Goal: Task Accomplishment & Management: Complete application form

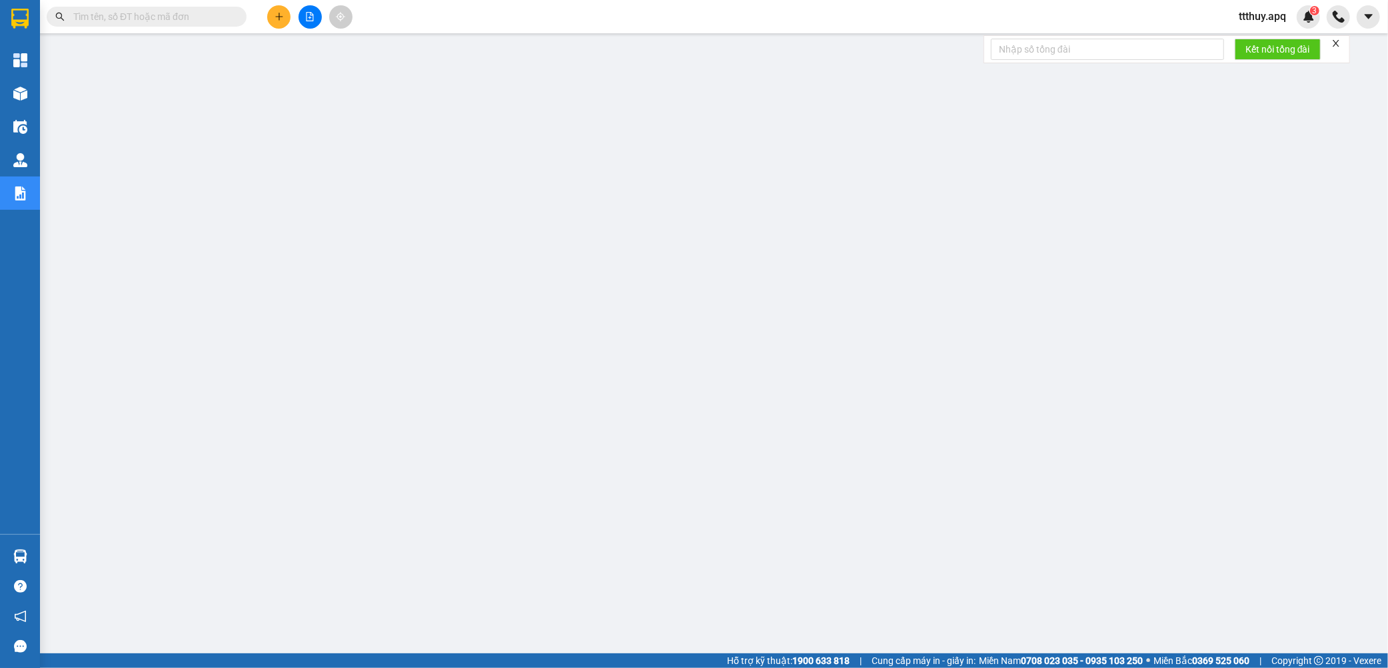
click at [169, 17] on input "text" at bounding box center [151, 16] width 157 height 15
click at [176, 8] on span at bounding box center [147, 17] width 200 height 20
click at [191, 16] on input "text" at bounding box center [151, 16] width 157 height 15
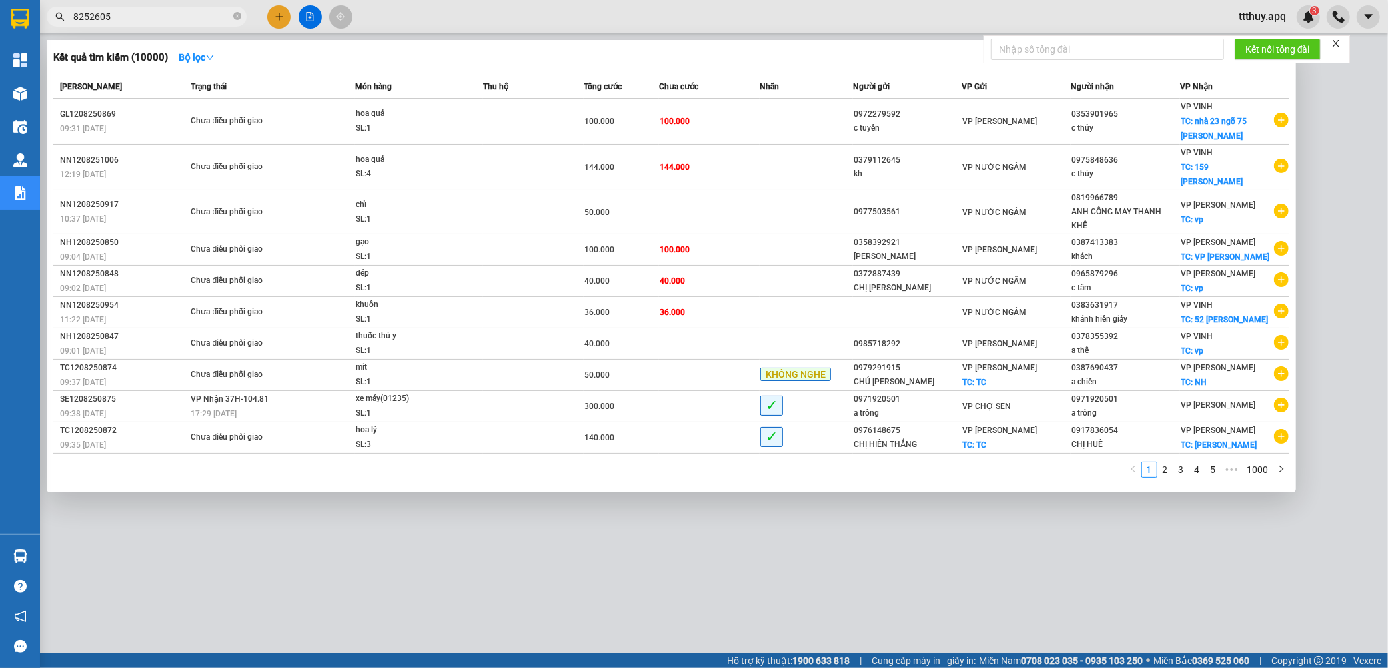
type input "8252605"
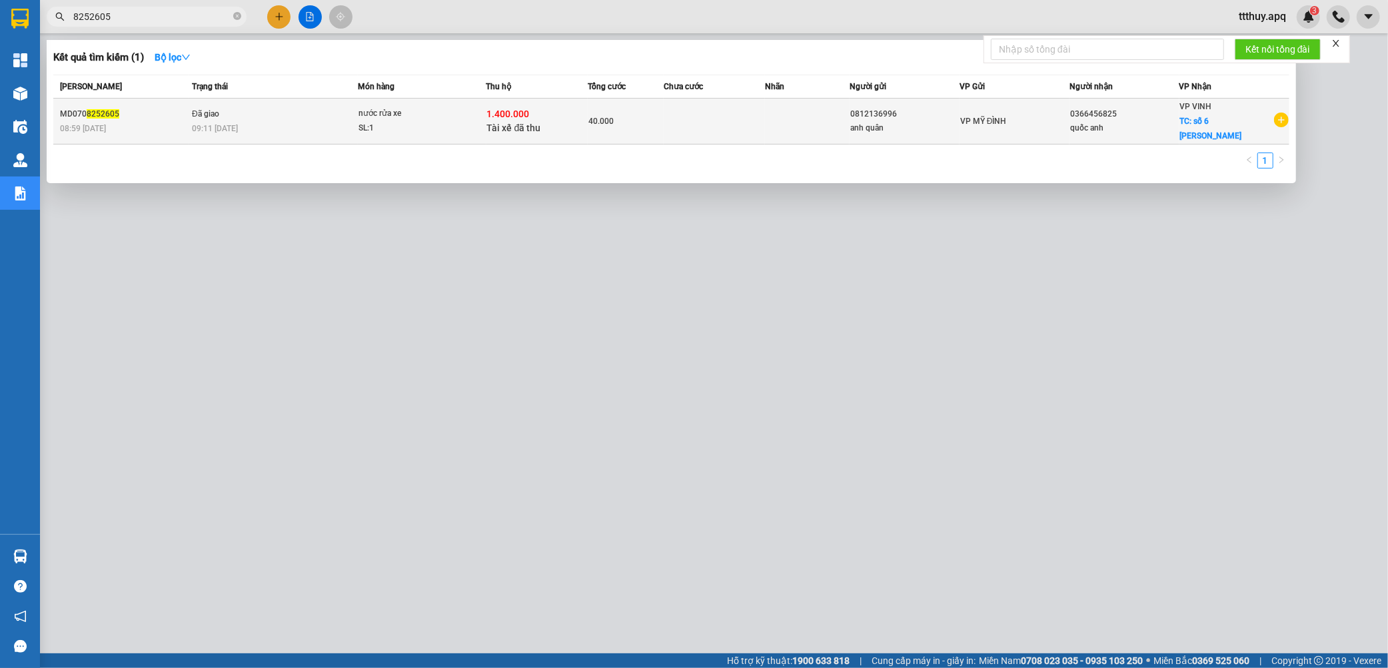
click at [403, 108] on div "nước rửa xe" at bounding box center [409, 114] width 100 height 15
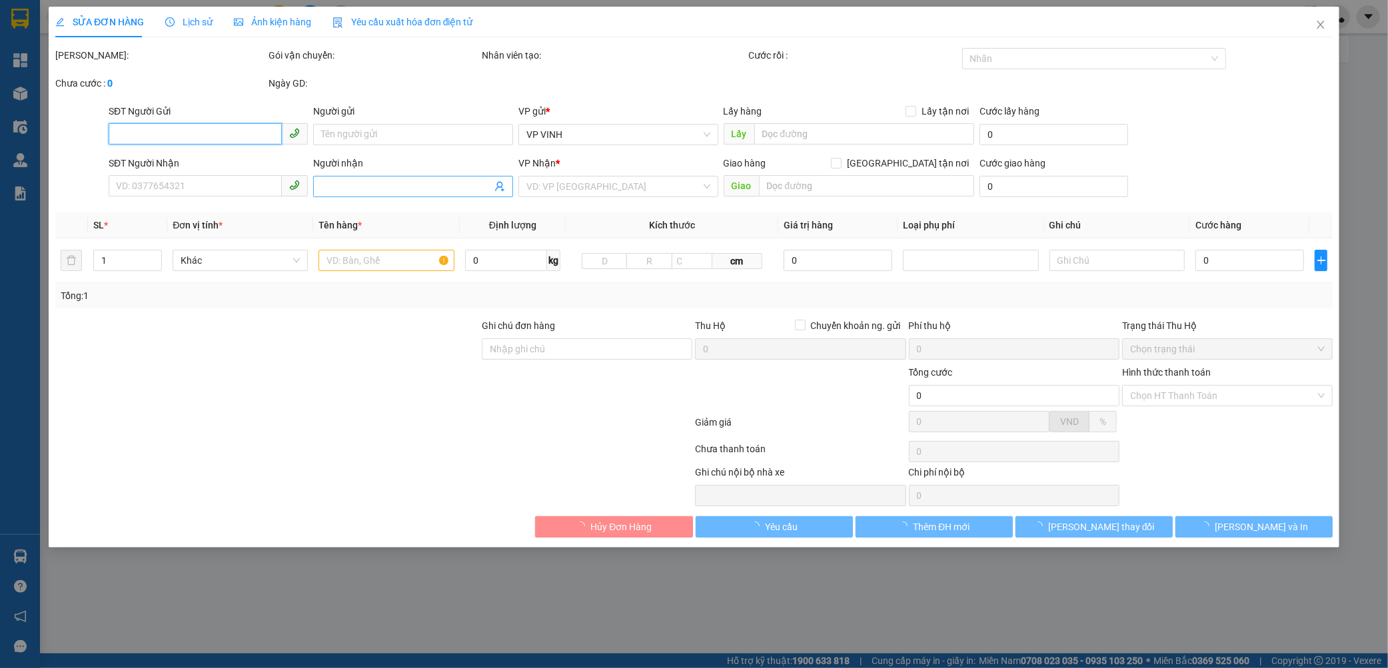
type input "0812136996"
type input "anh quân"
type input "0366456825"
type input "quốc anh"
checkbox input "true"
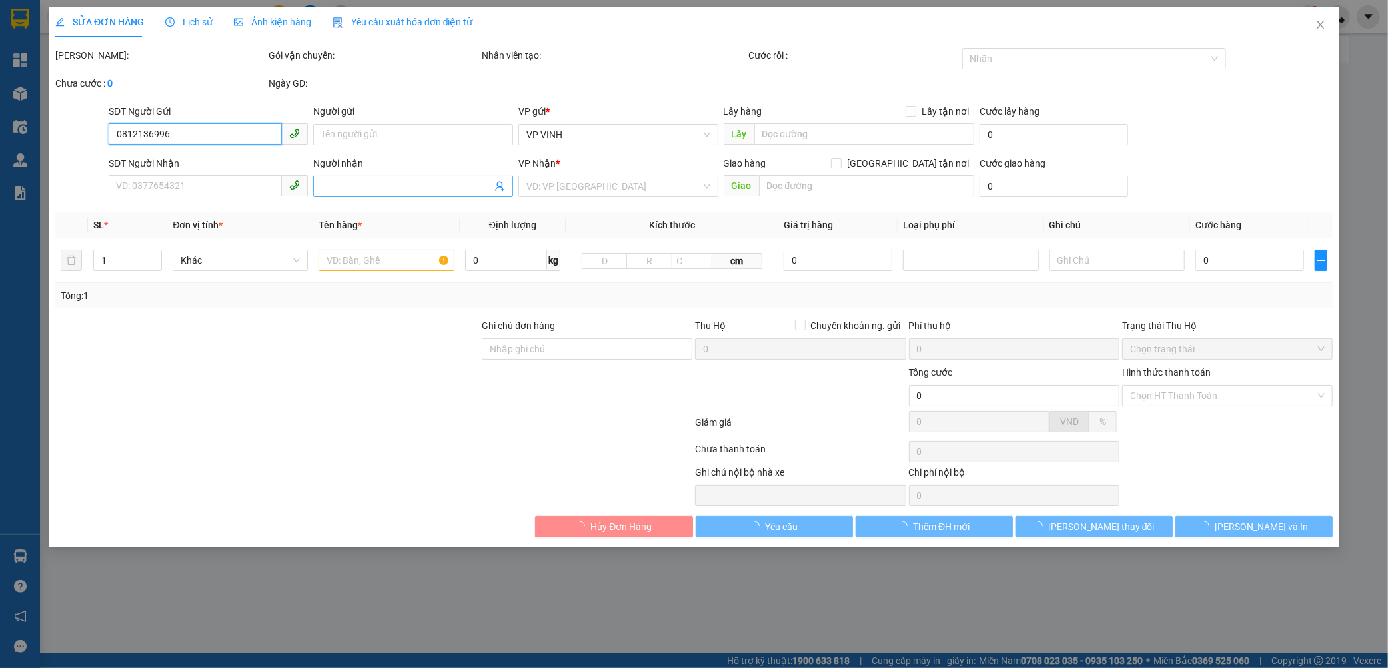
type input "số 6 [PERSON_NAME]"
checkbox input "true"
type input "1.400.000"
type input "15.000"
type input "40.000"
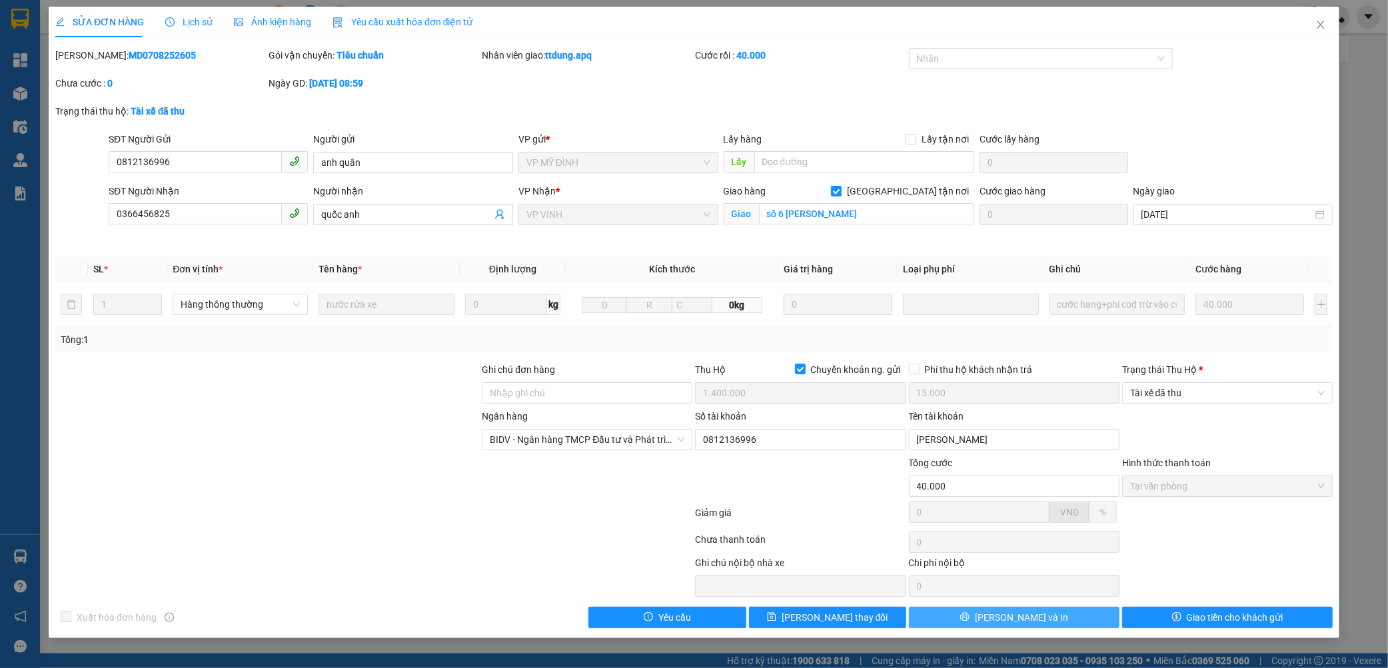
click at [1033, 620] on span "[PERSON_NAME] và In" at bounding box center [1021, 617] width 93 height 15
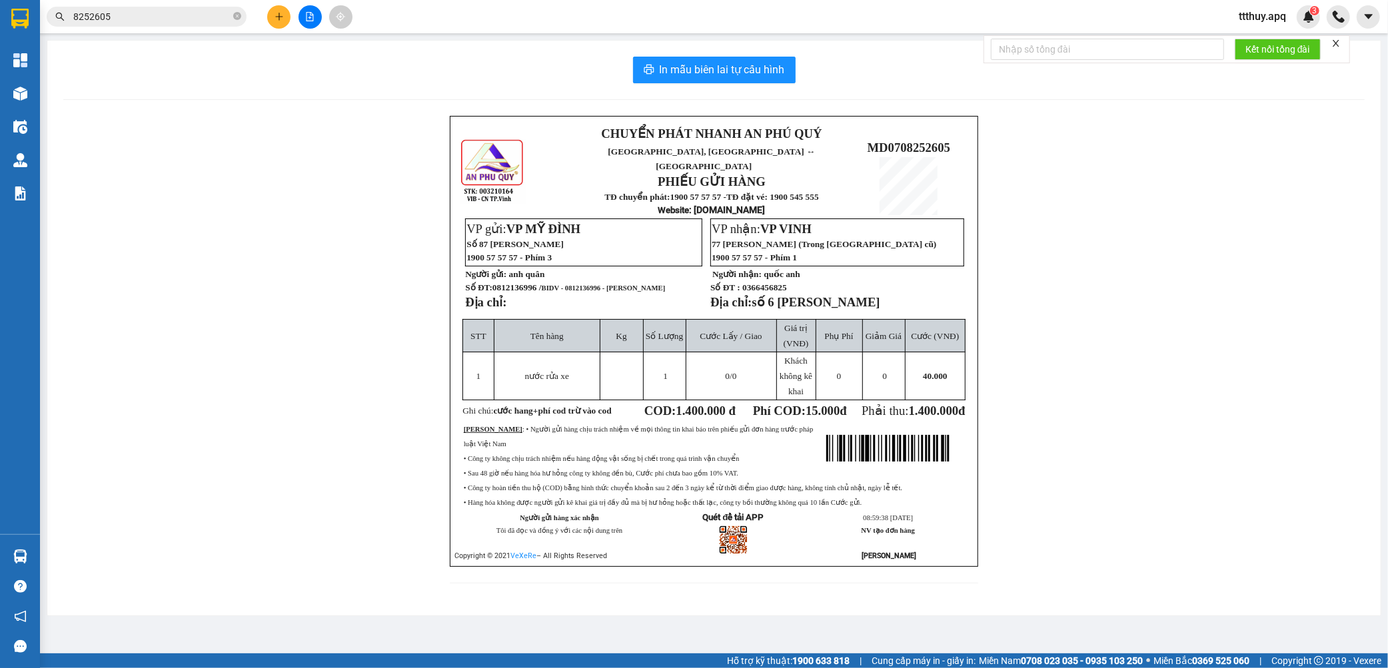
click at [582, 285] on span "BIDV - 0812136996 - [PERSON_NAME]" at bounding box center [604, 288] width 124 height 7
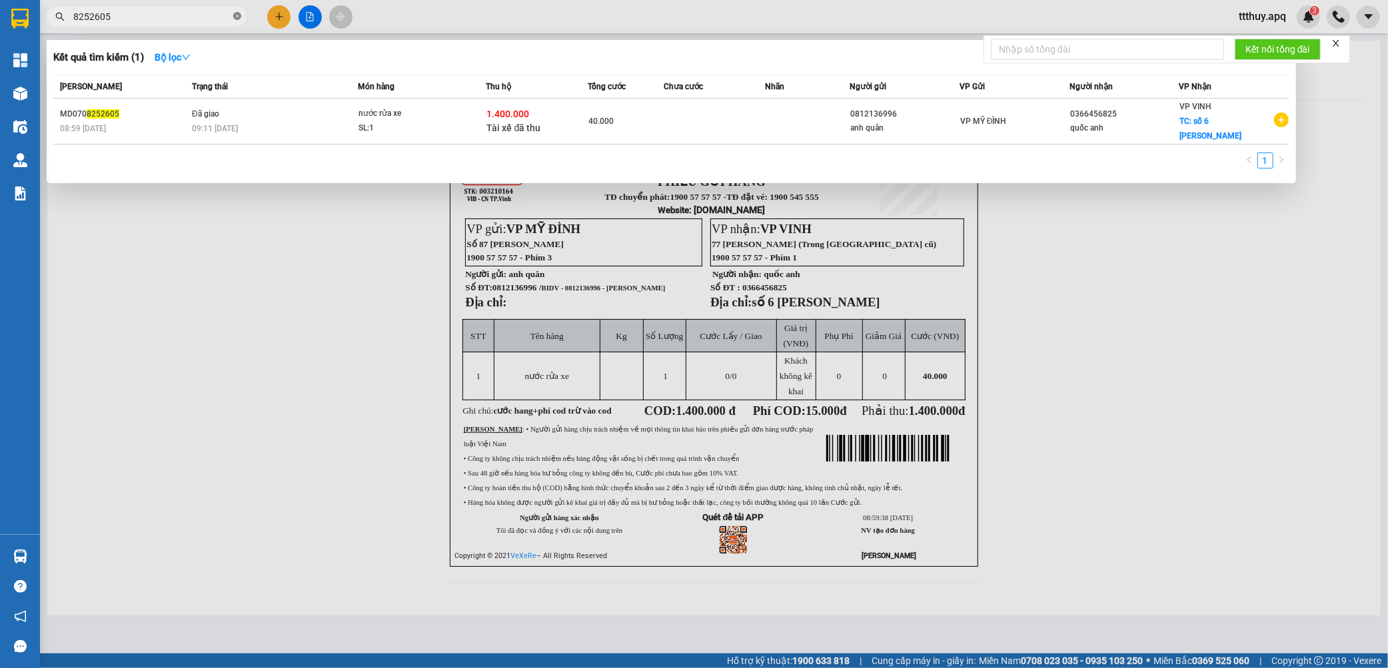
click at [240, 15] on icon "close-circle" at bounding box center [237, 16] width 8 height 8
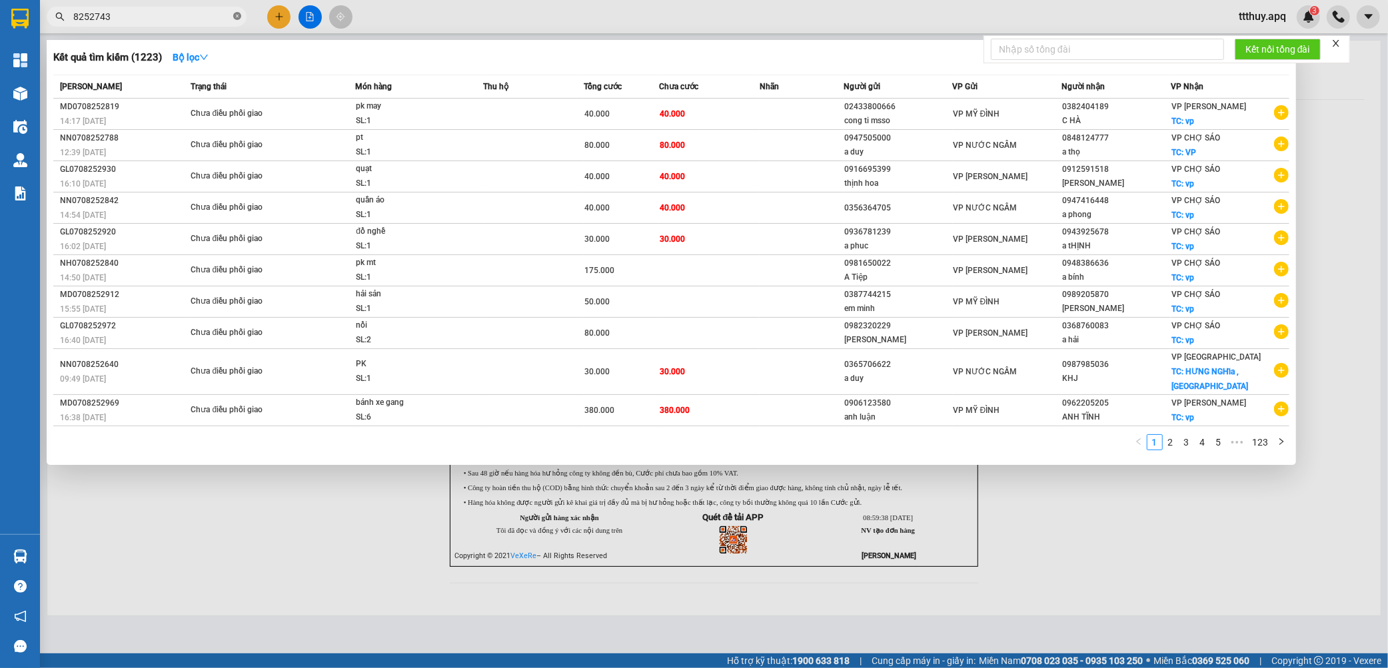
type input "8252743"
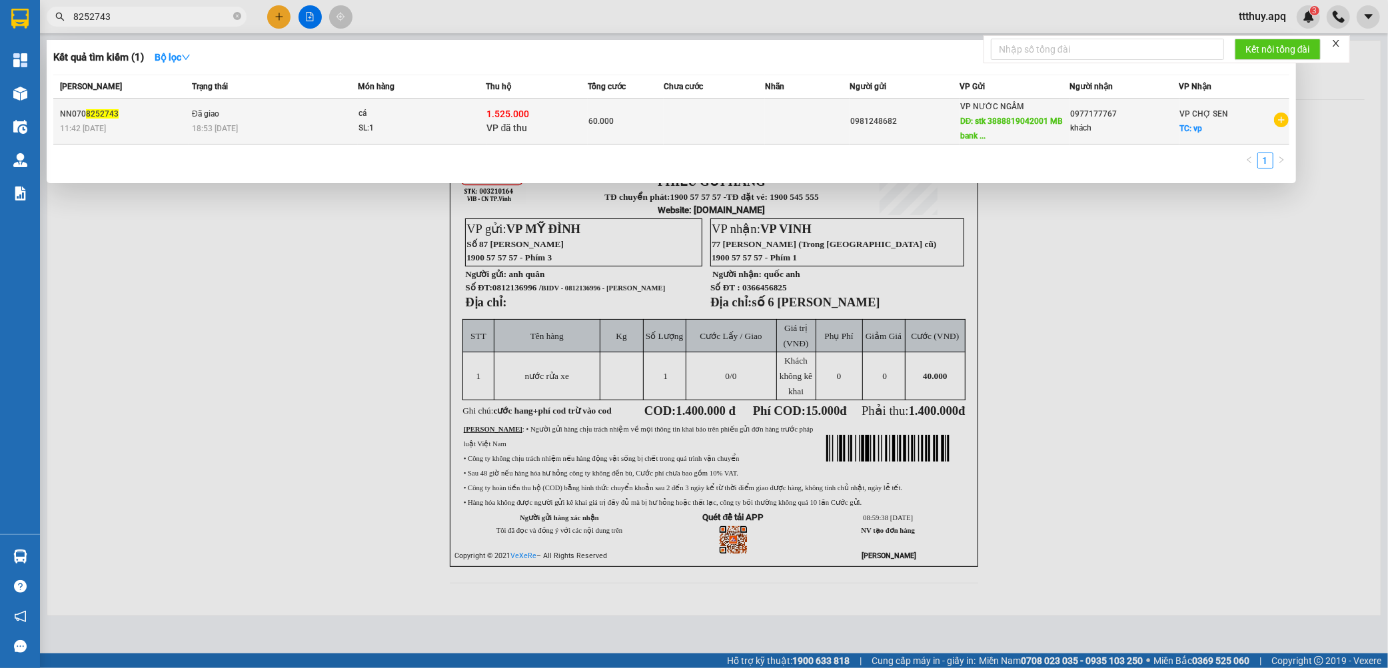
click at [347, 107] on td "Đã giao 18:53 [DATE]" at bounding box center [273, 122] width 169 height 46
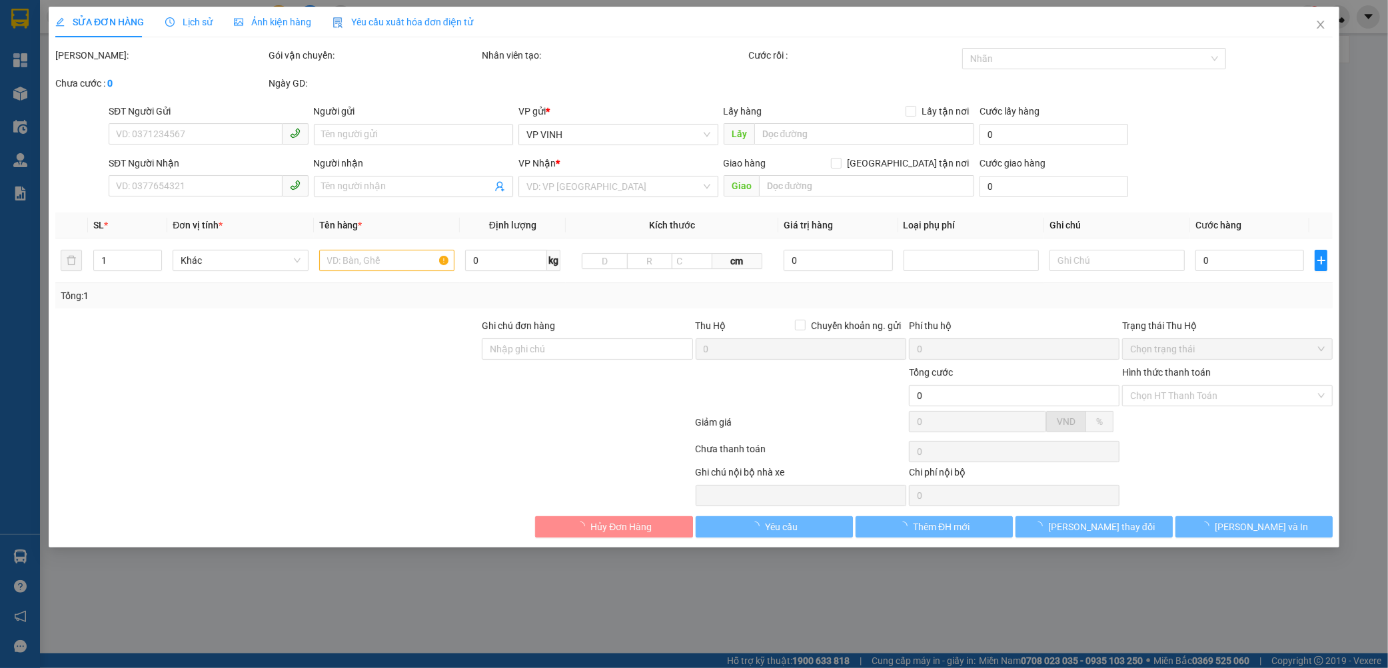
type input "0981248682"
type input "stk 3888819042001 MB bank Phan Văn Hướng"
type input "0977177767"
type input "khách"
checkbox input "true"
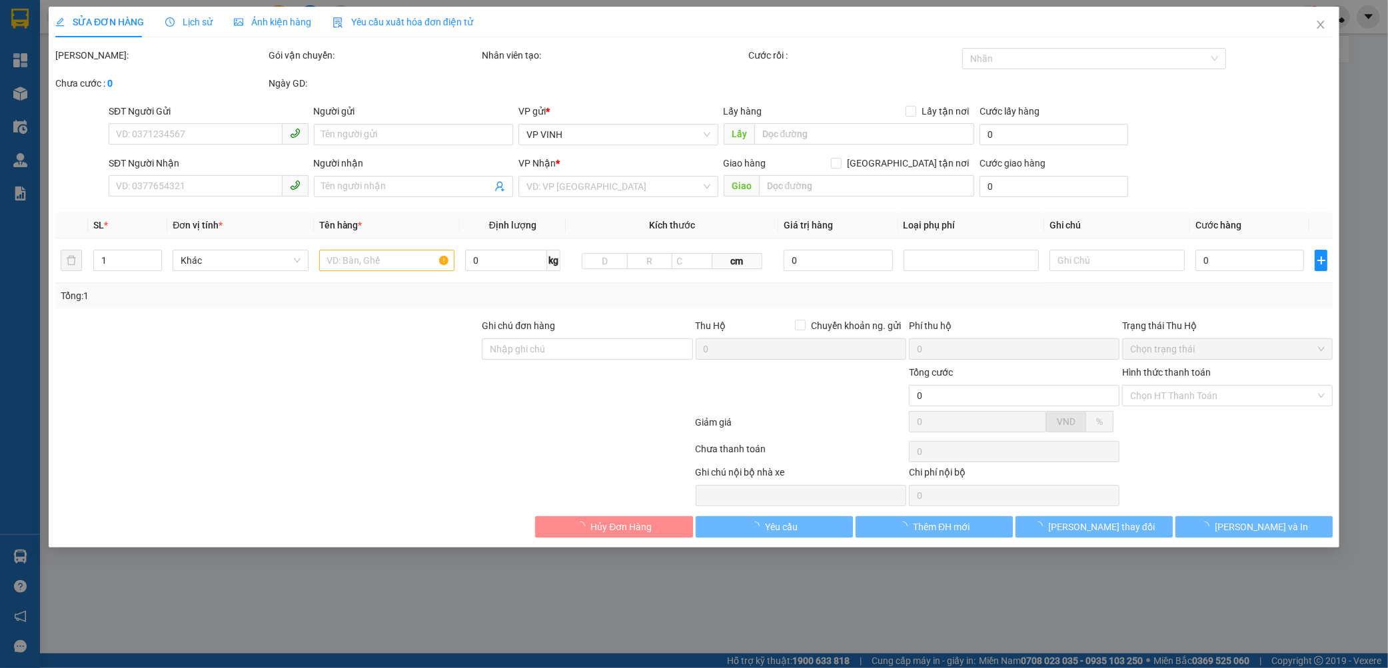
type input "vp"
type input "1.525.000"
type input "15.000"
type input "60.000"
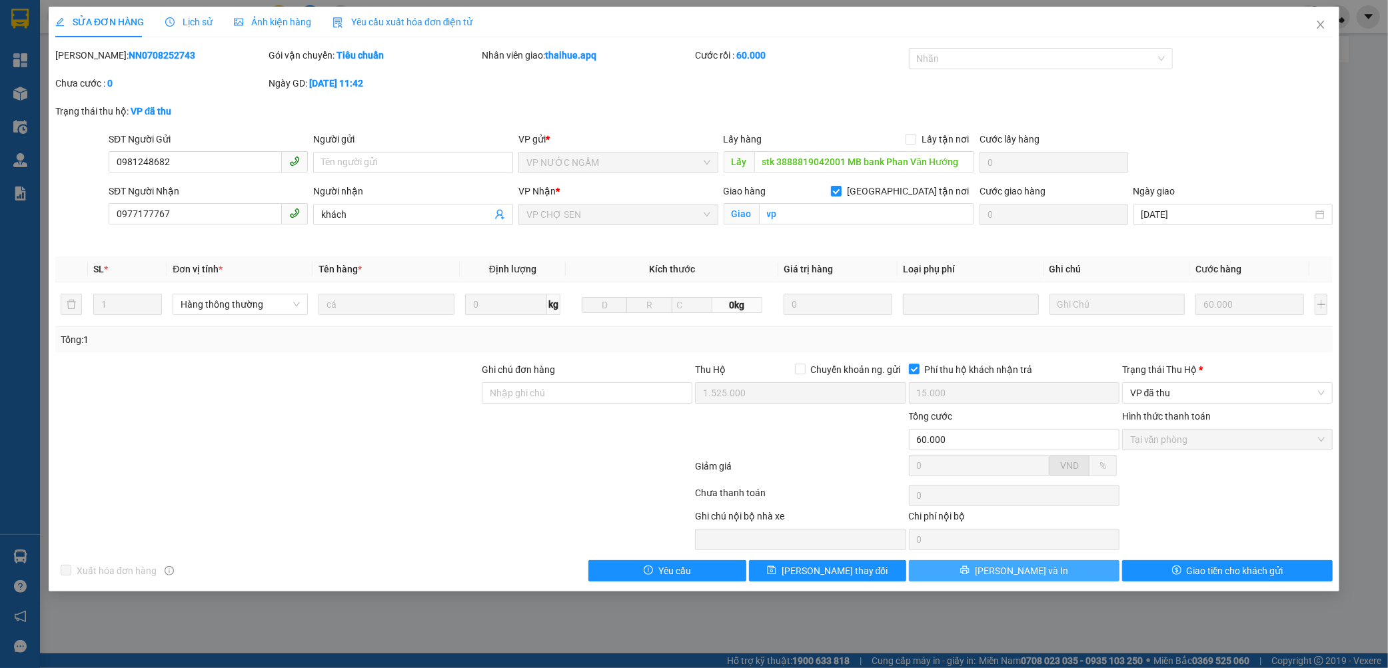
click at [1065, 571] on button "[PERSON_NAME] và In" at bounding box center [1014, 570] width 211 height 21
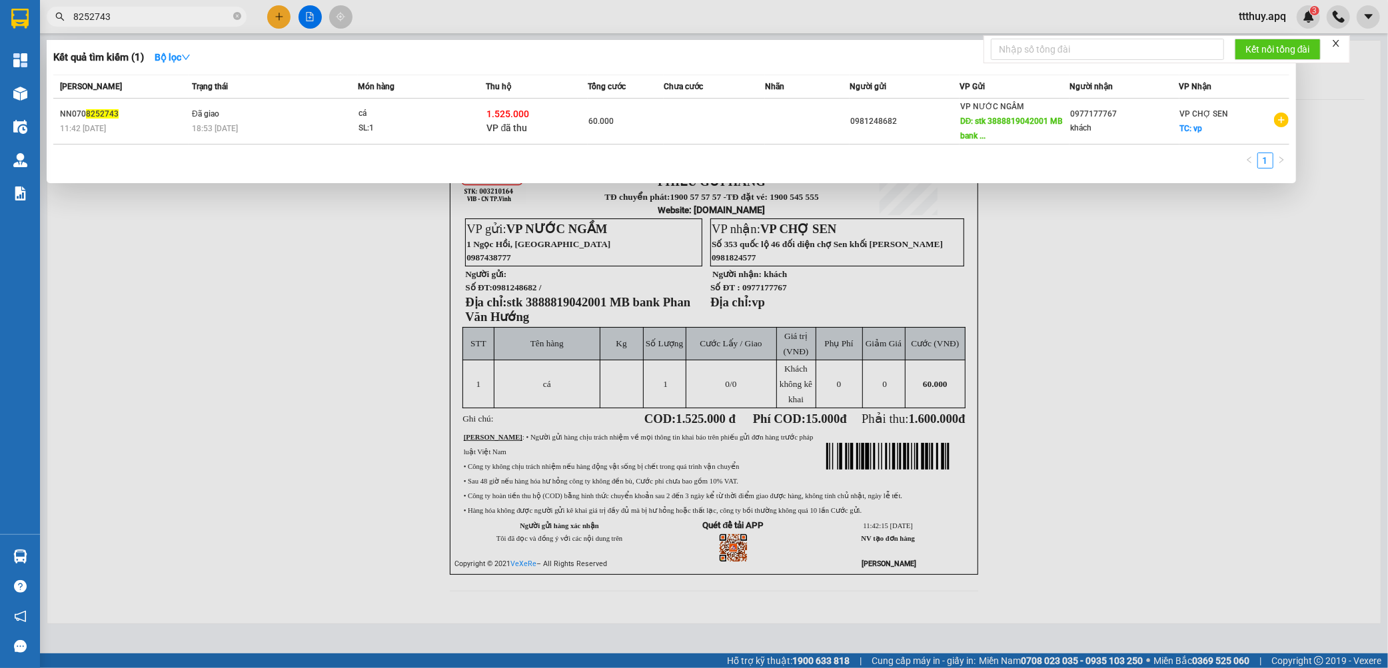
click at [157, 21] on input "8252743" at bounding box center [151, 16] width 157 height 15
click at [156, 21] on input "8252743" at bounding box center [151, 16] width 157 height 15
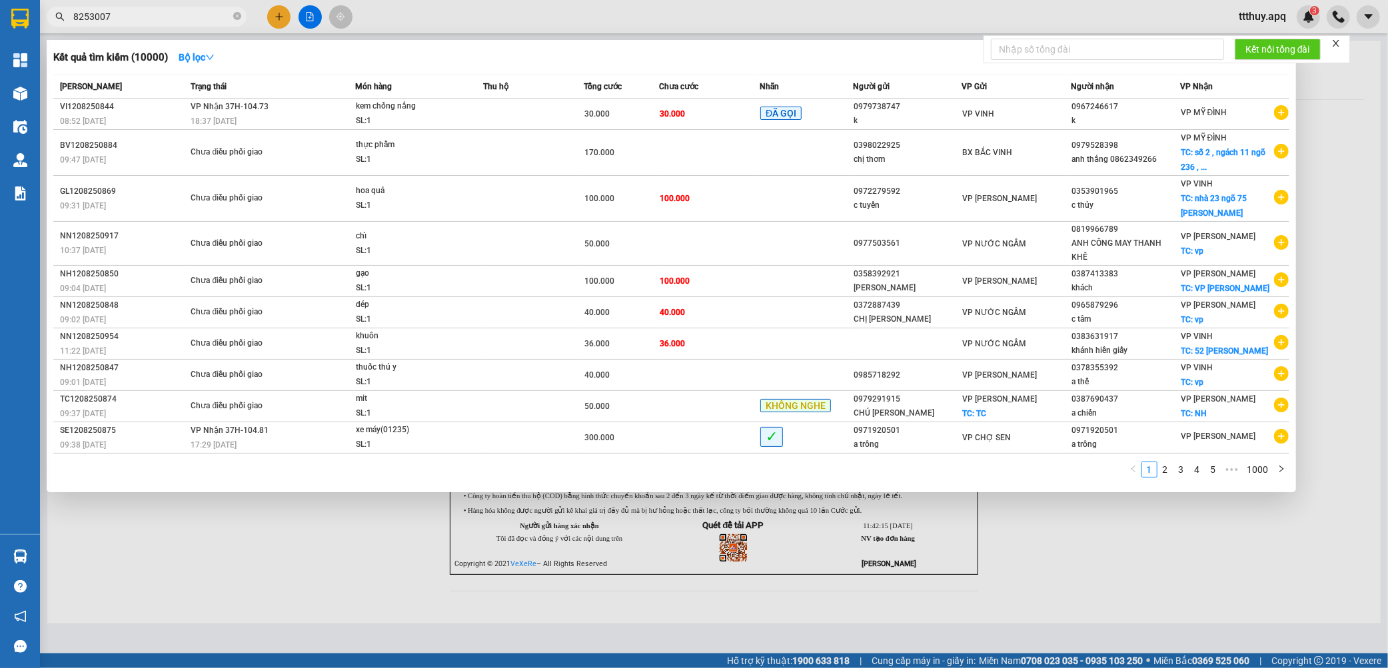
type input "8253007"
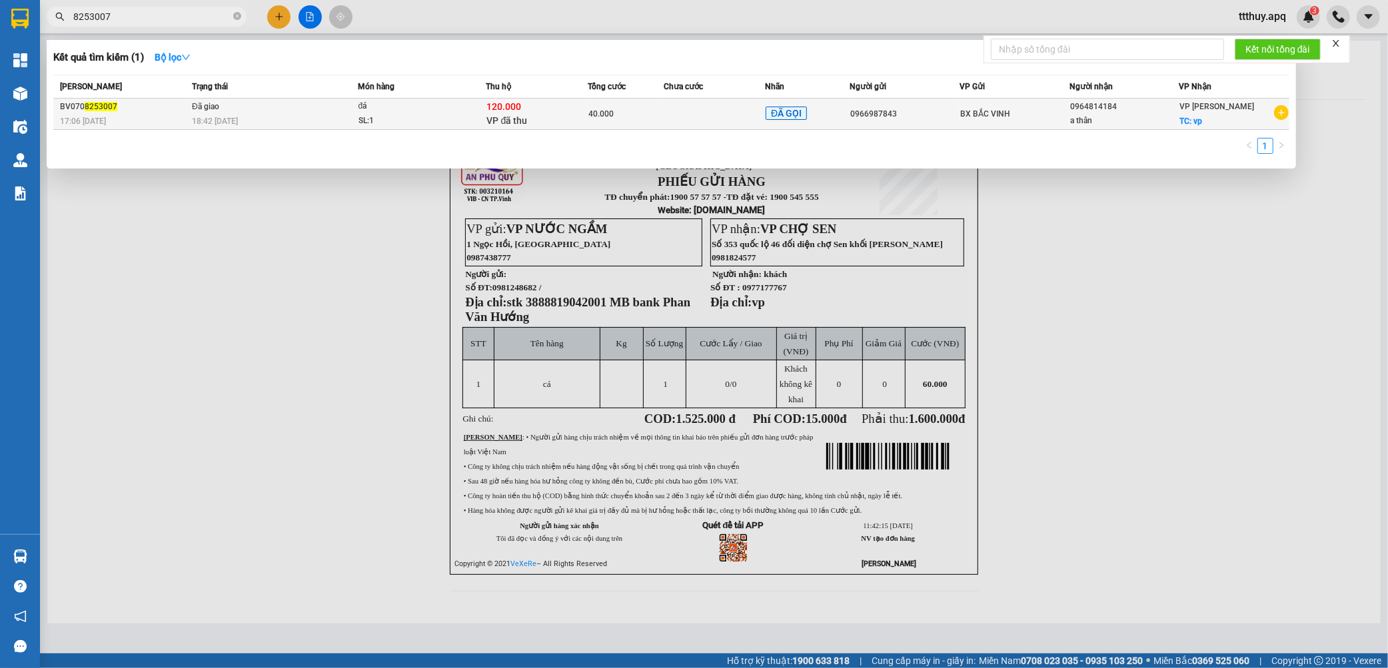
click at [401, 123] on div "SL: 1" at bounding box center [409, 121] width 100 height 15
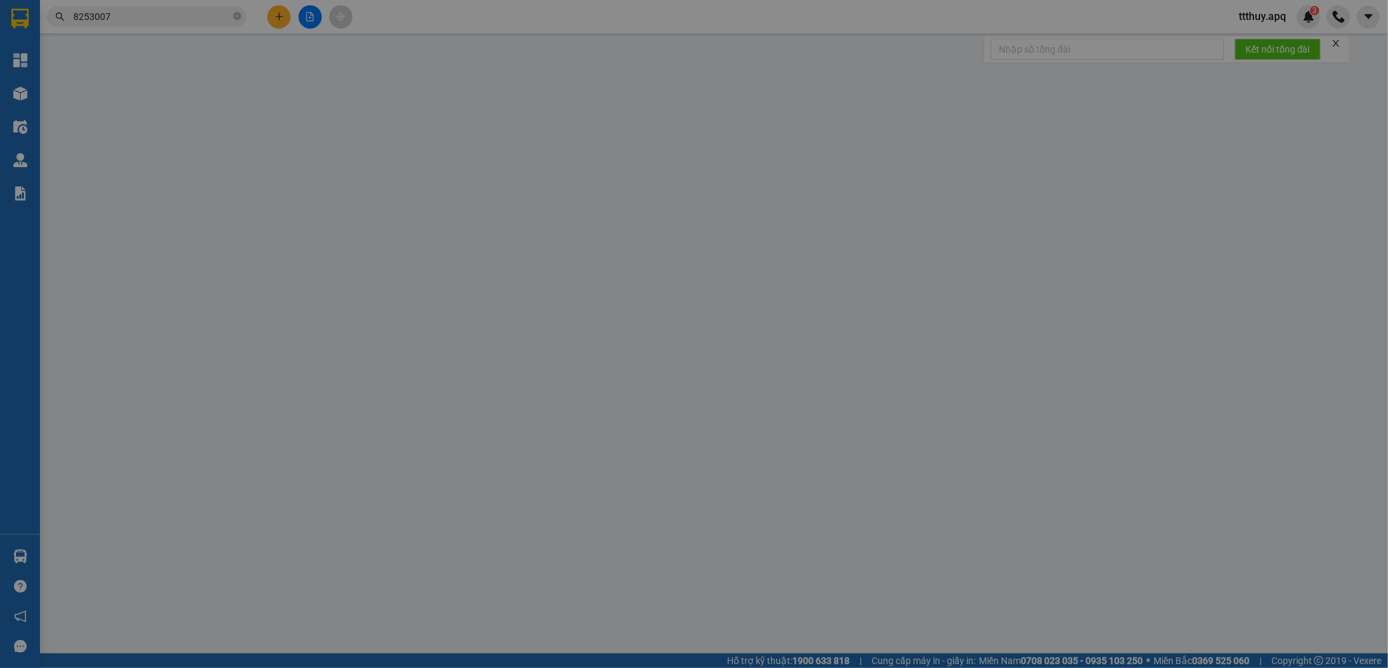
type input "0966987843"
type input "0964814184"
type input "a thân"
checkbox input "true"
type input "vp"
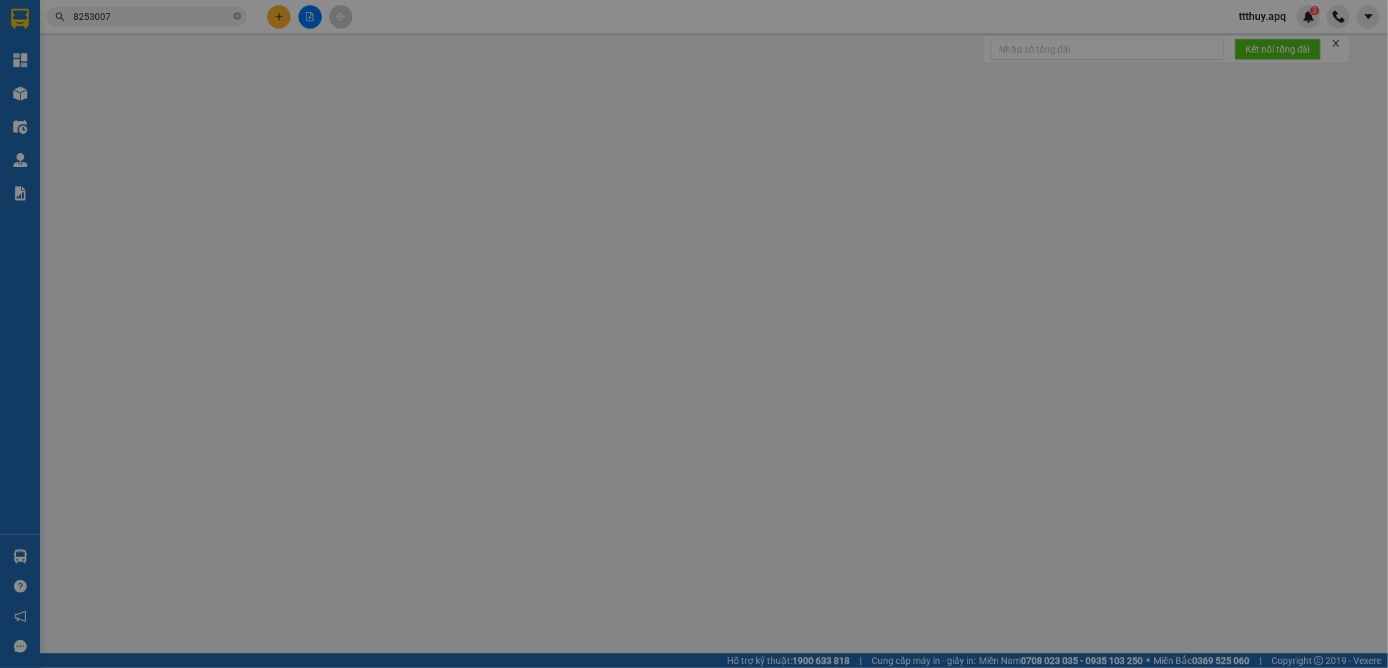
type input "120.000"
type input "15.000"
type input "40.000"
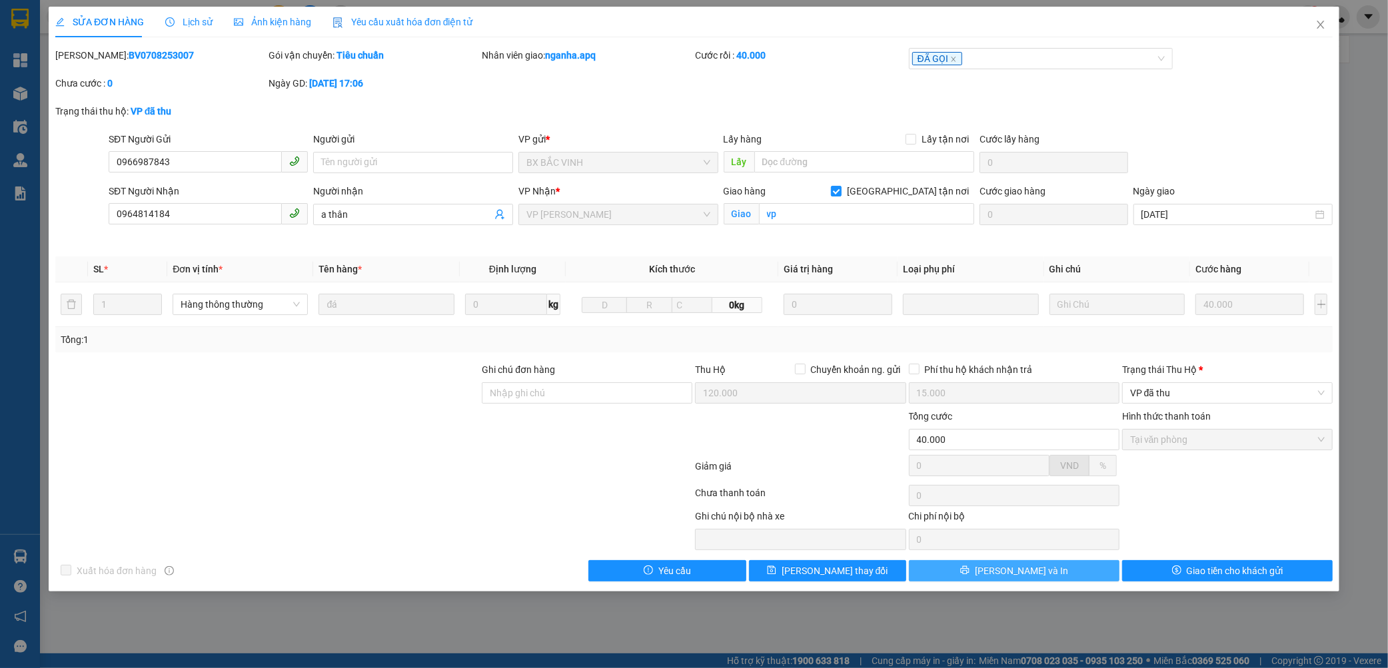
click at [1041, 571] on button "[PERSON_NAME] và In" at bounding box center [1014, 570] width 211 height 21
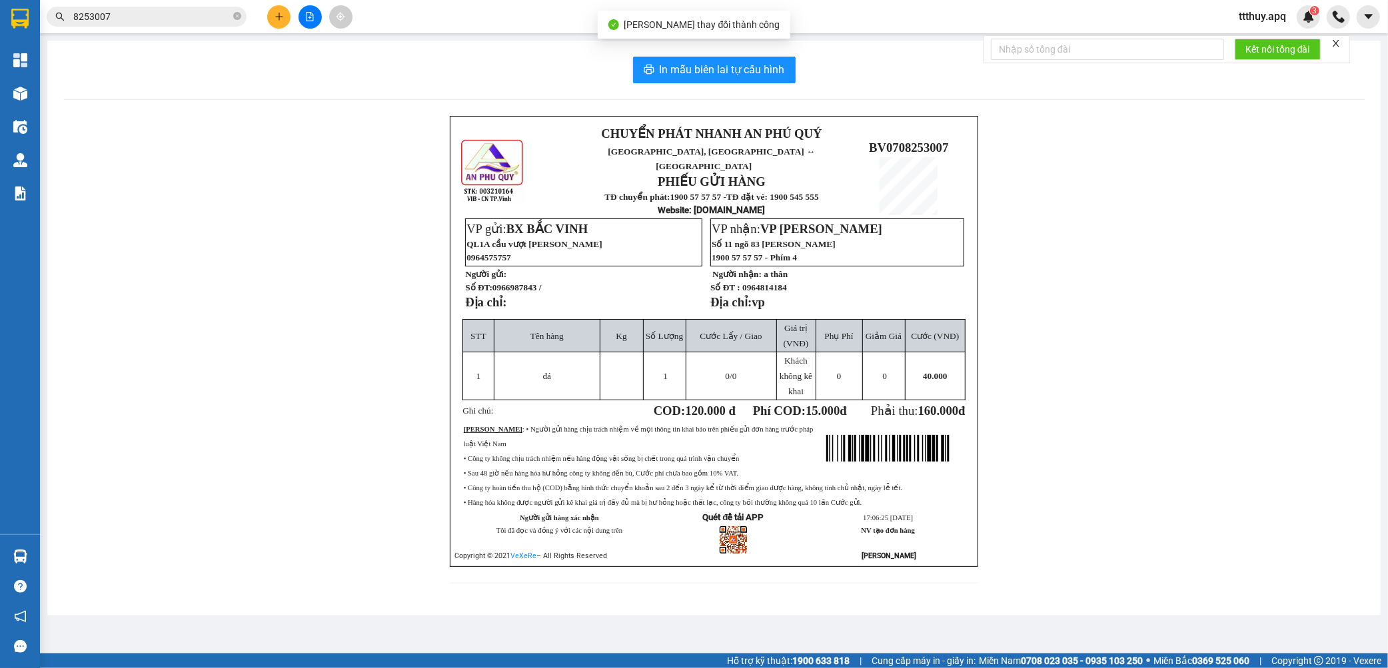
click at [517, 283] on span "0966987843 /" at bounding box center [517, 288] width 49 height 10
copy span "0966987843"
click at [182, 16] on input "8253007" at bounding box center [151, 16] width 157 height 15
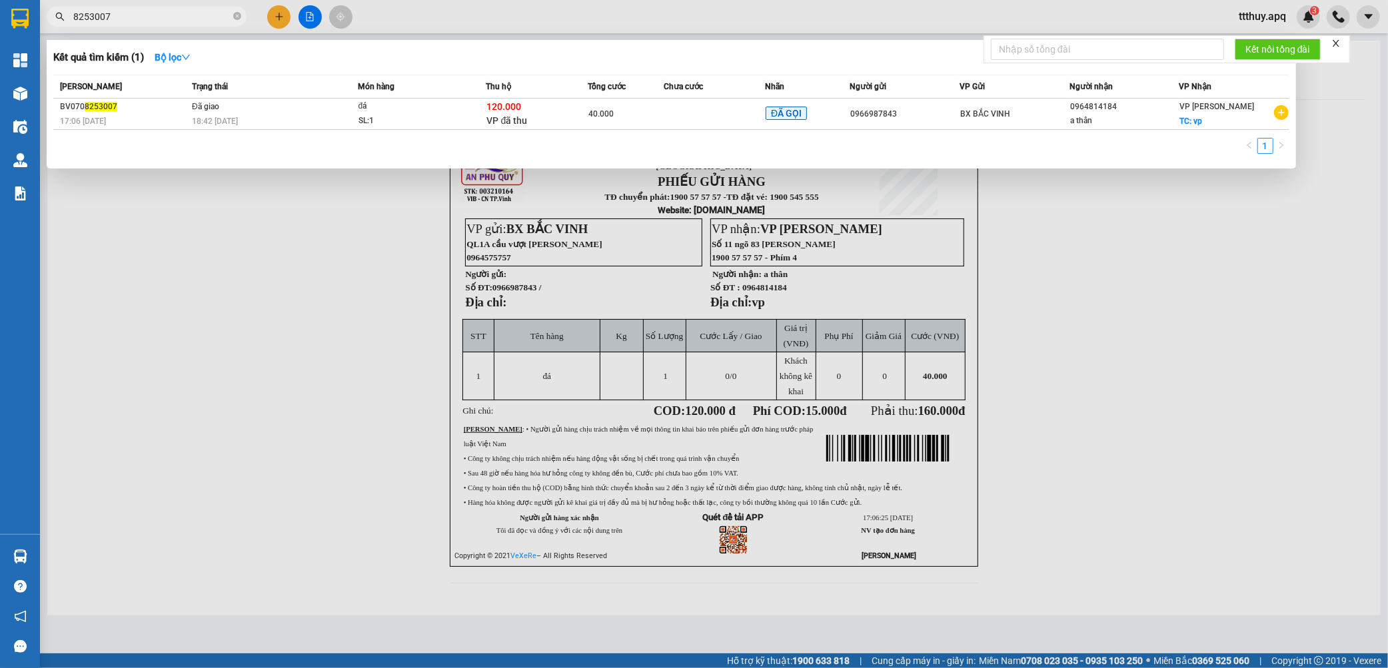
click at [182, 16] on input "8253007" at bounding box center [151, 16] width 157 height 15
paste input "0966987843"
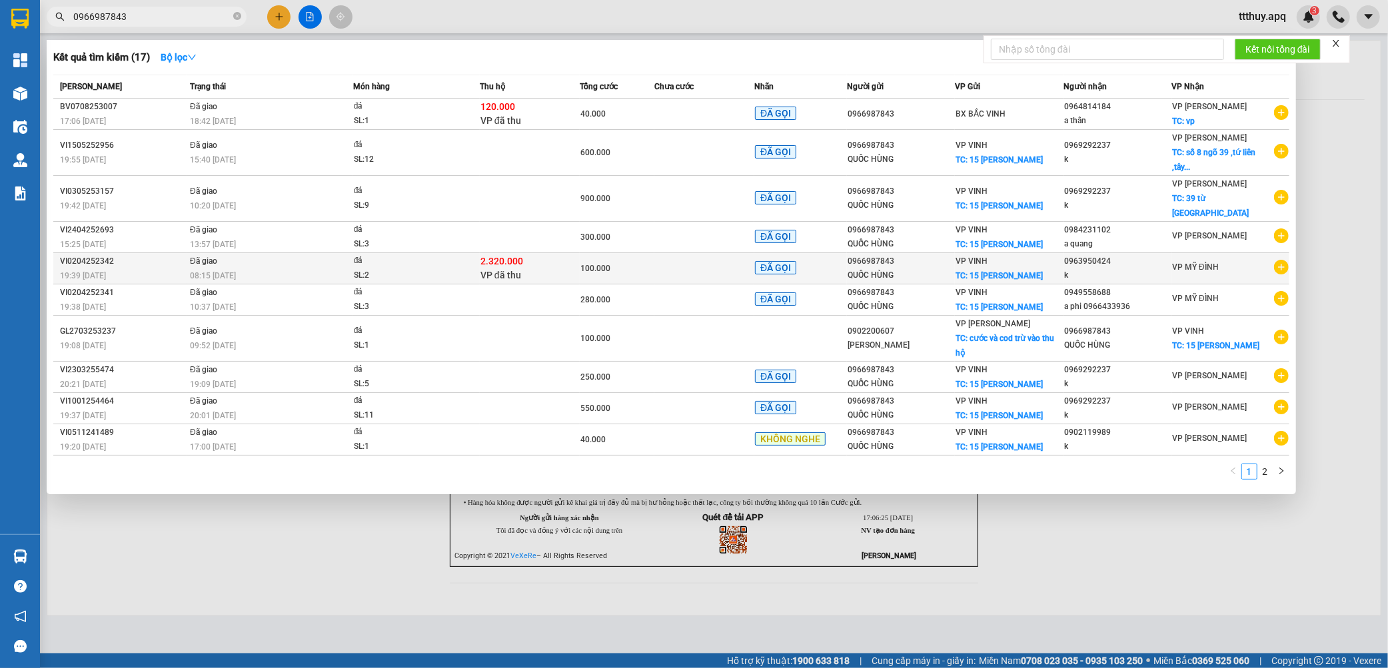
type input "0966987843"
click at [697, 269] on td at bounding box center [704, 268] width 100 height 31
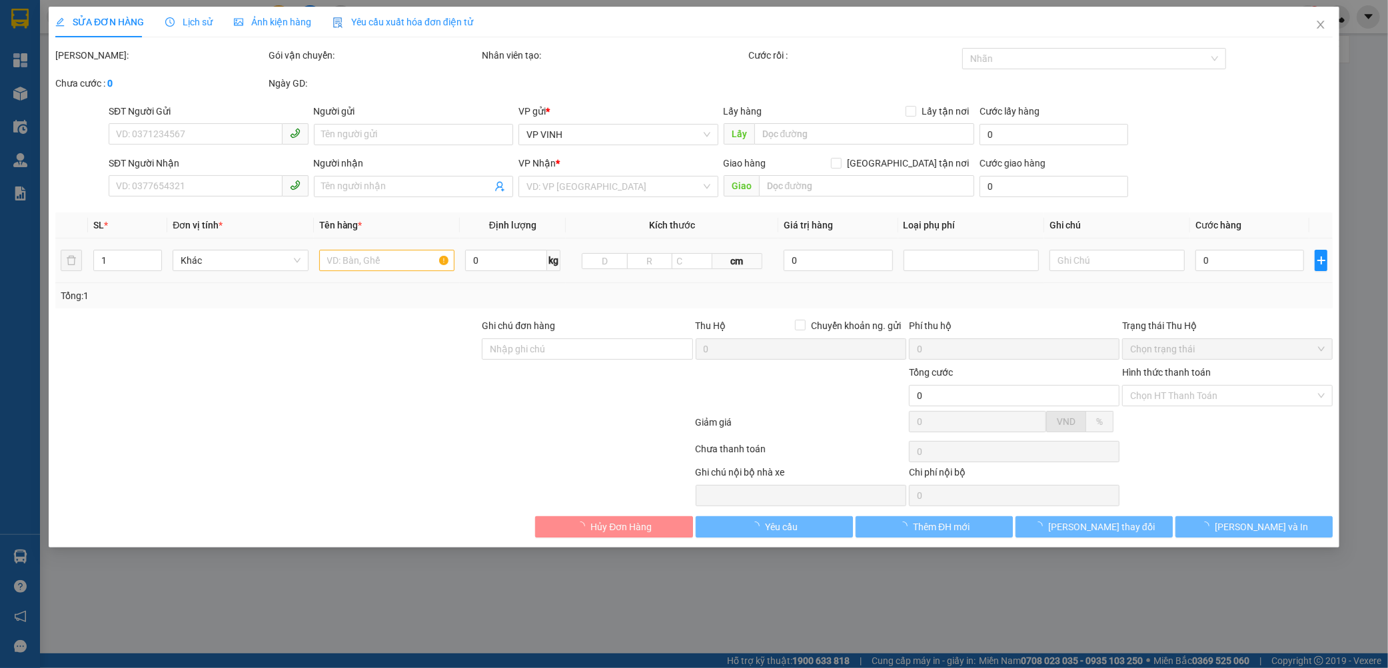
type input "0966987843"
type input "QUỐC HÙNG"
checkbox input "true"
type input "15 [PERSON_NAME]"
type input "0963950424"
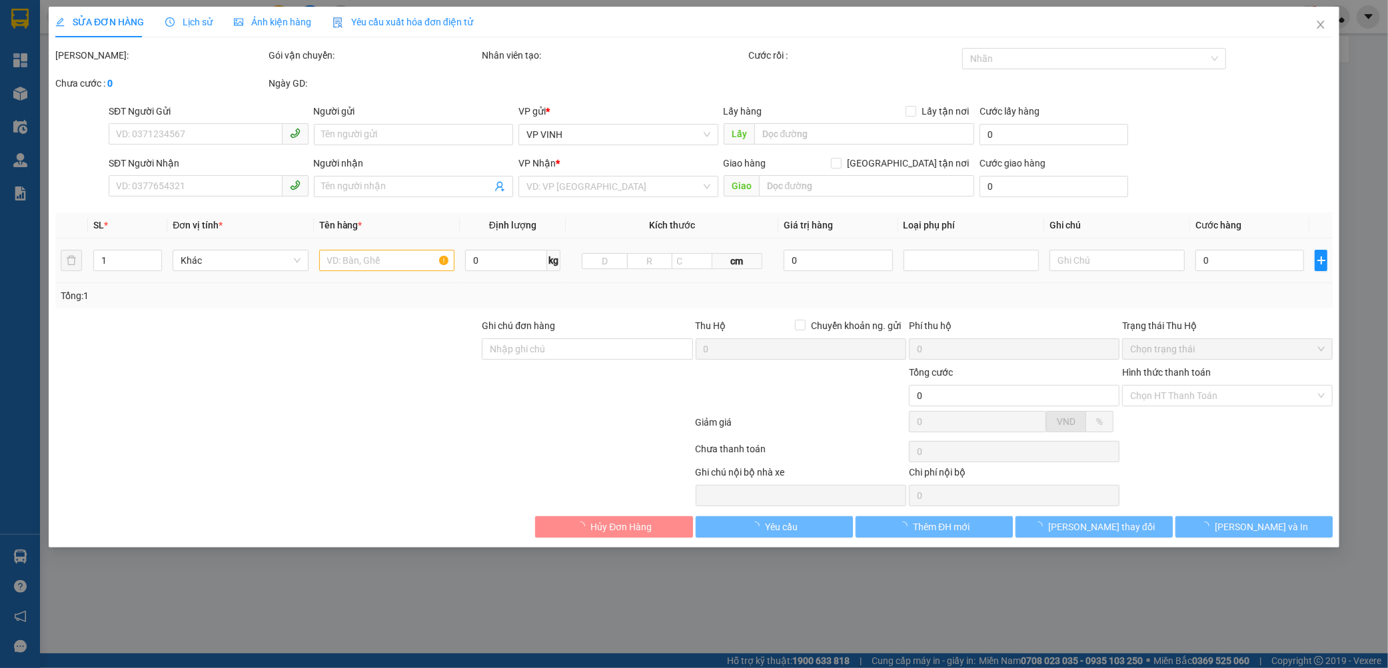
type input "k"
type input "2.320.000"
type input "15.000"
type input "100.000"
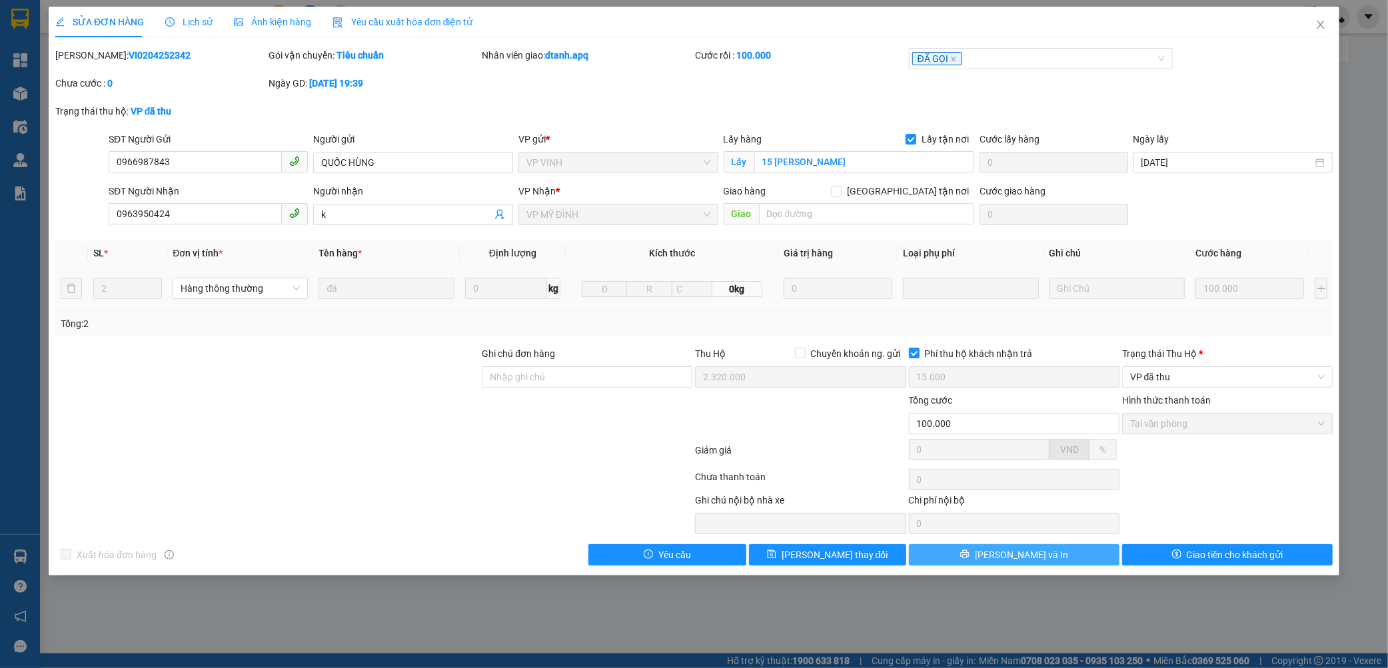
click at [1069, 560] on button "[PERSON_NAME] và In" at bounding box center [1014, 554] width 211 height 21
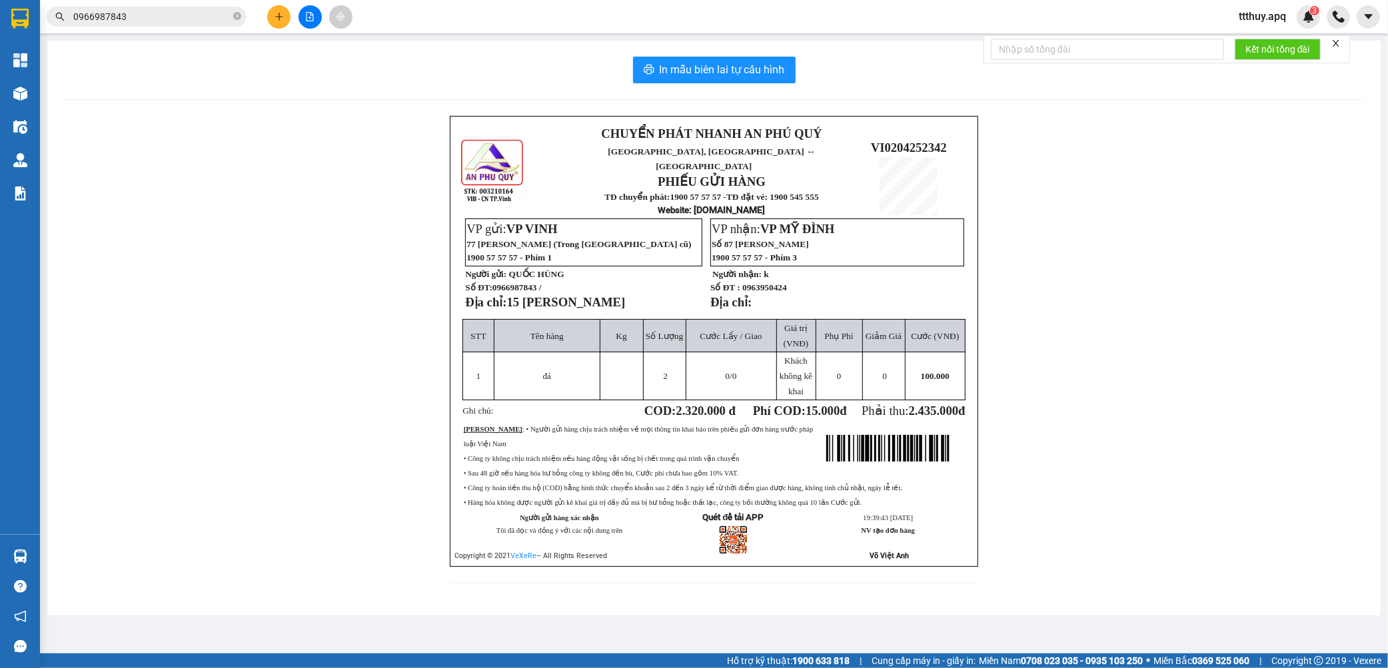
click at [133, 10] on input "0966987843" at bounding box center [151, 16] width 157 height 15
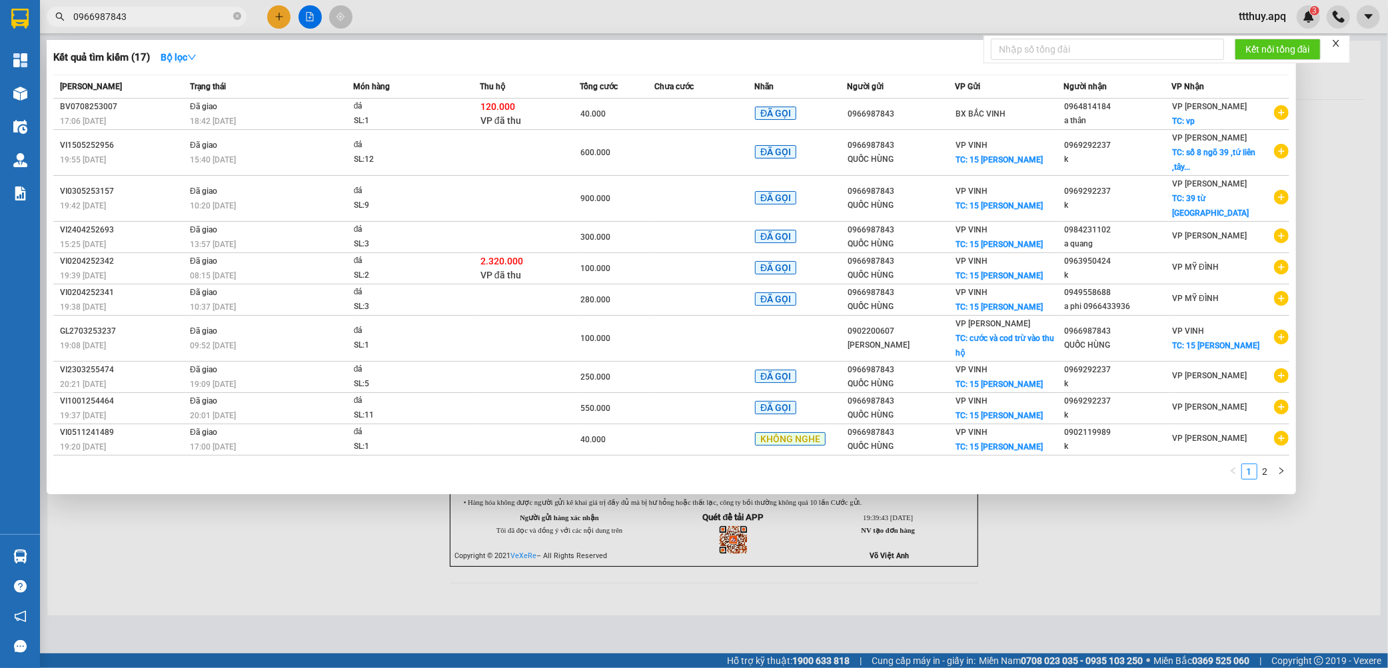
click at [133, 11] on input "0966987843" at bounding box center [151, 16] width 157 height 15
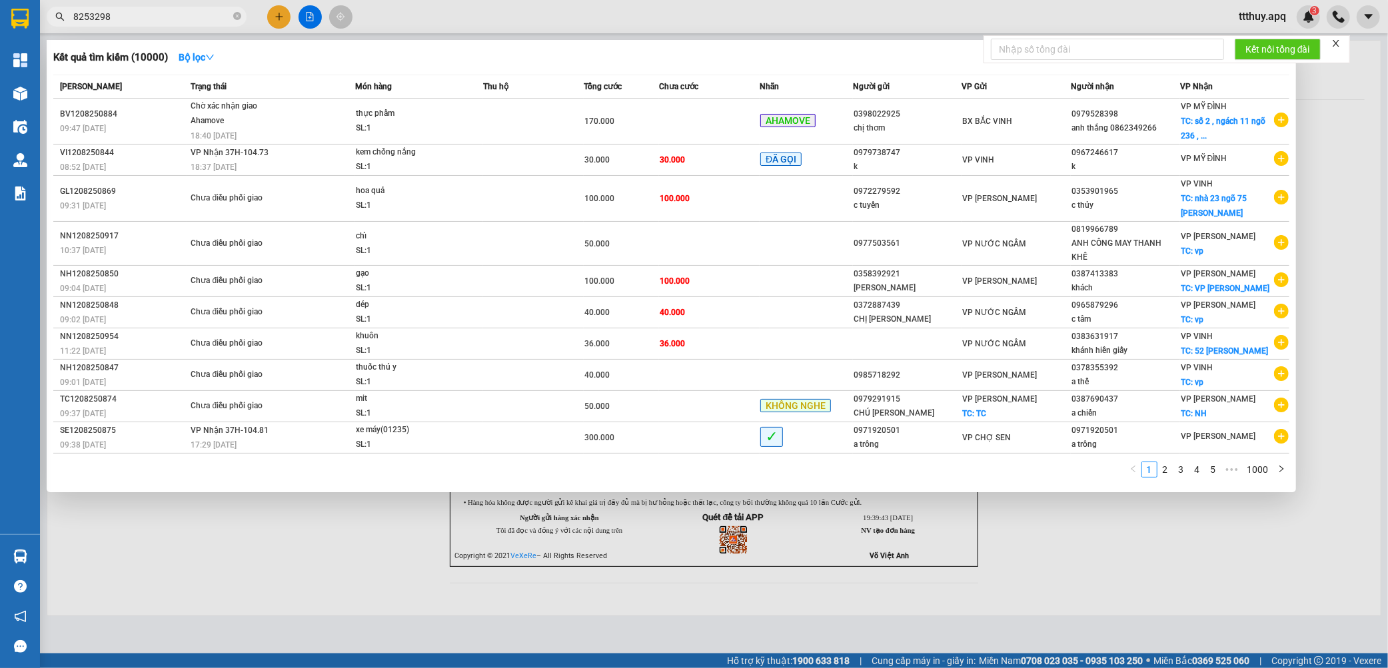
type input "8253298"
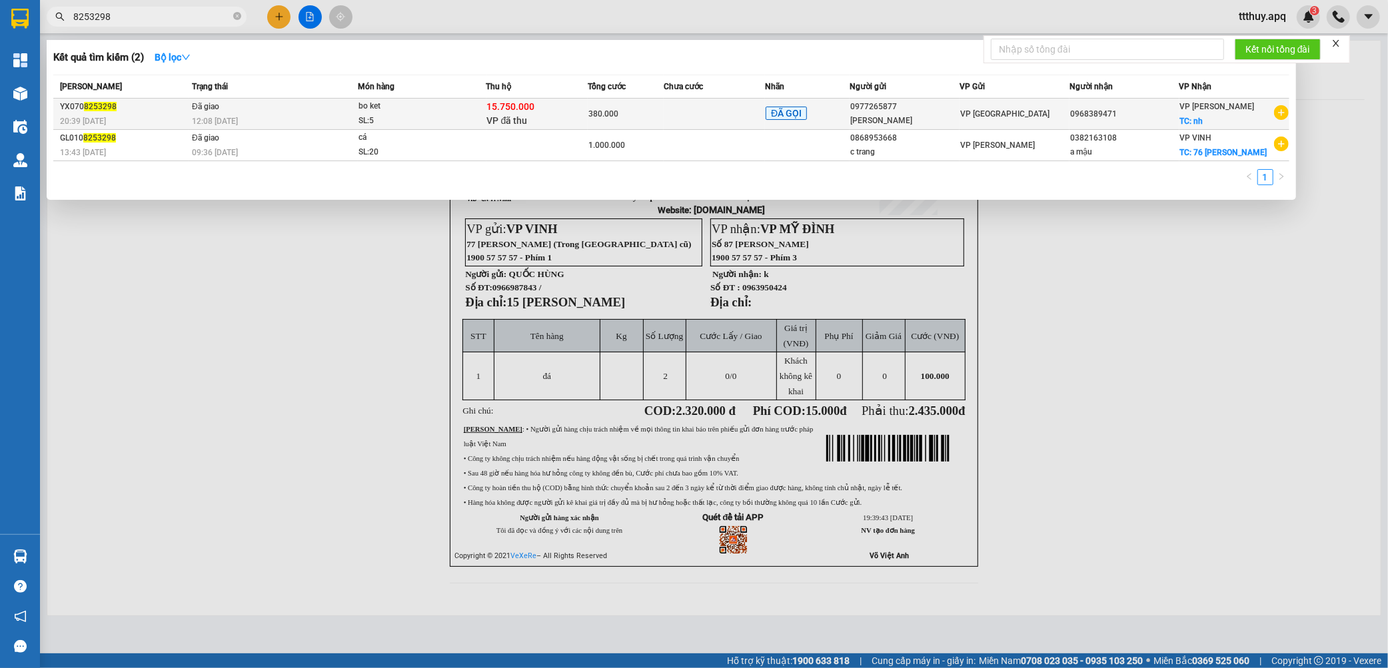
click at [476, 121] on span "bo ket SL: 5" at bounding box center [422, 113] width 127 height 29
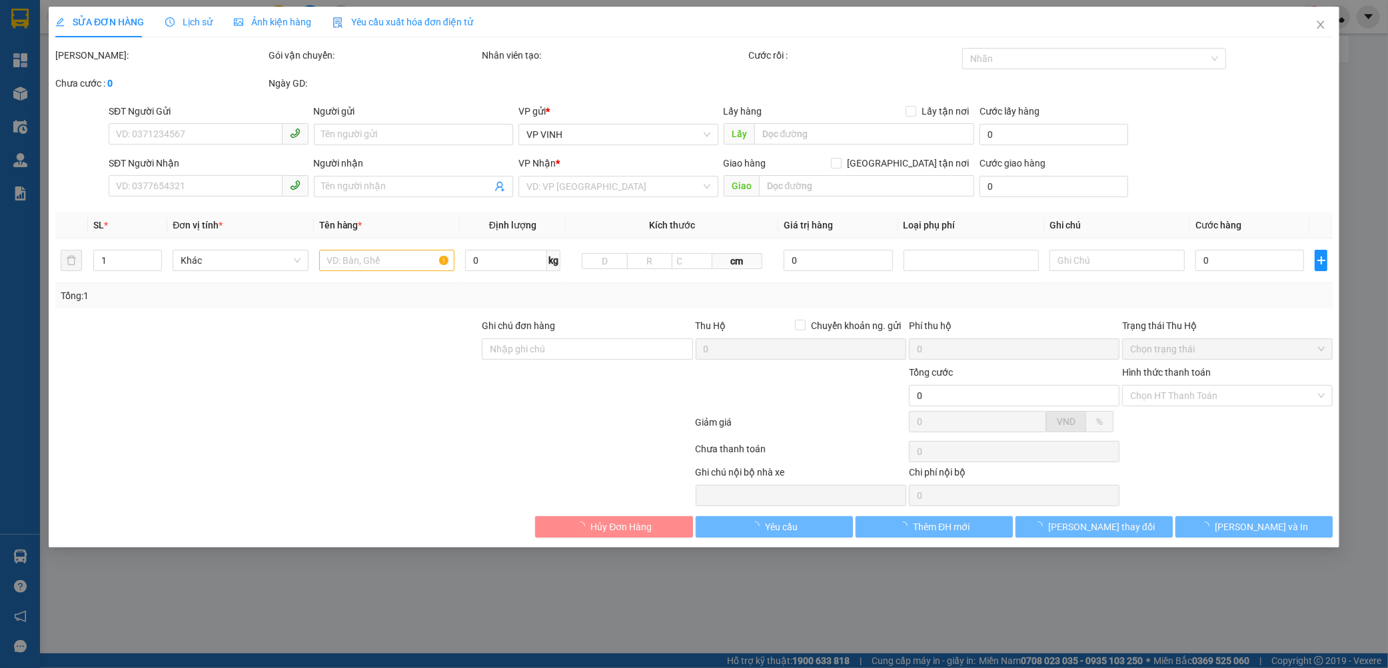
type input "0977265877"
type input "[PERSON_NAME]"
type input "0968389471"
checkbox input "true"
type input "nh"
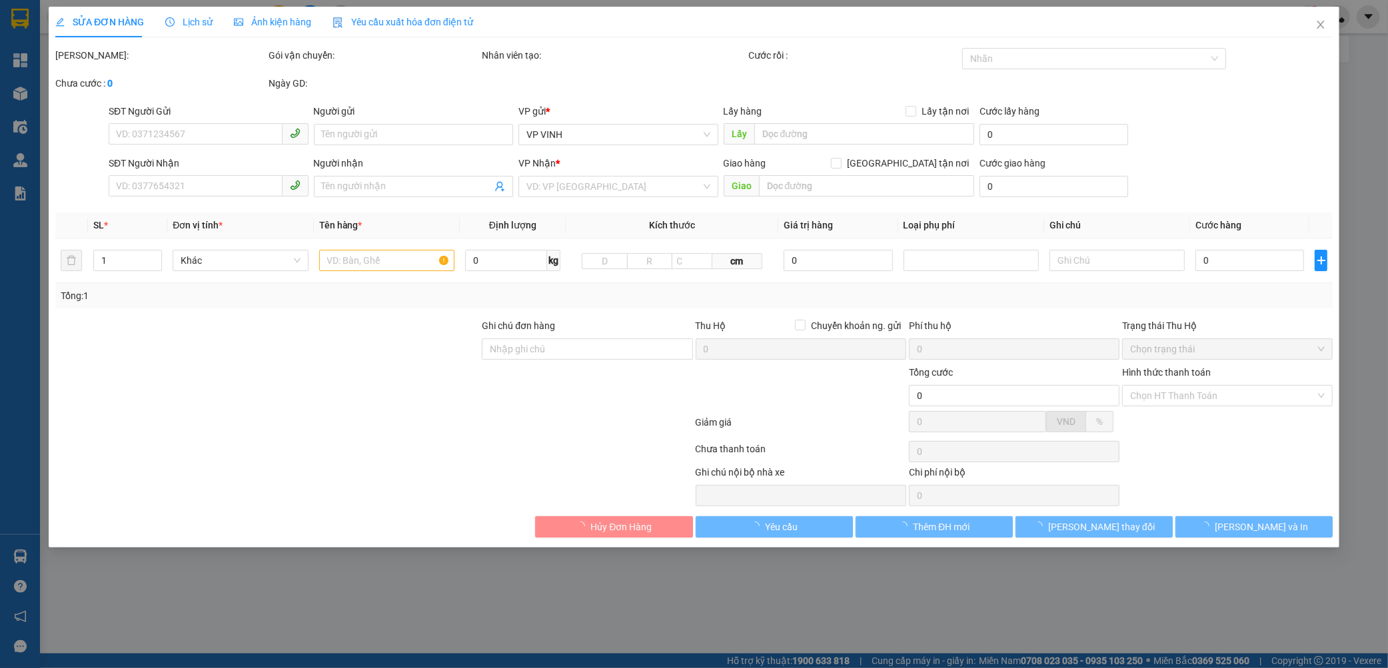
checkbox input "true"
type input "15.750.000"
type input "101.000"
type input "380.000"
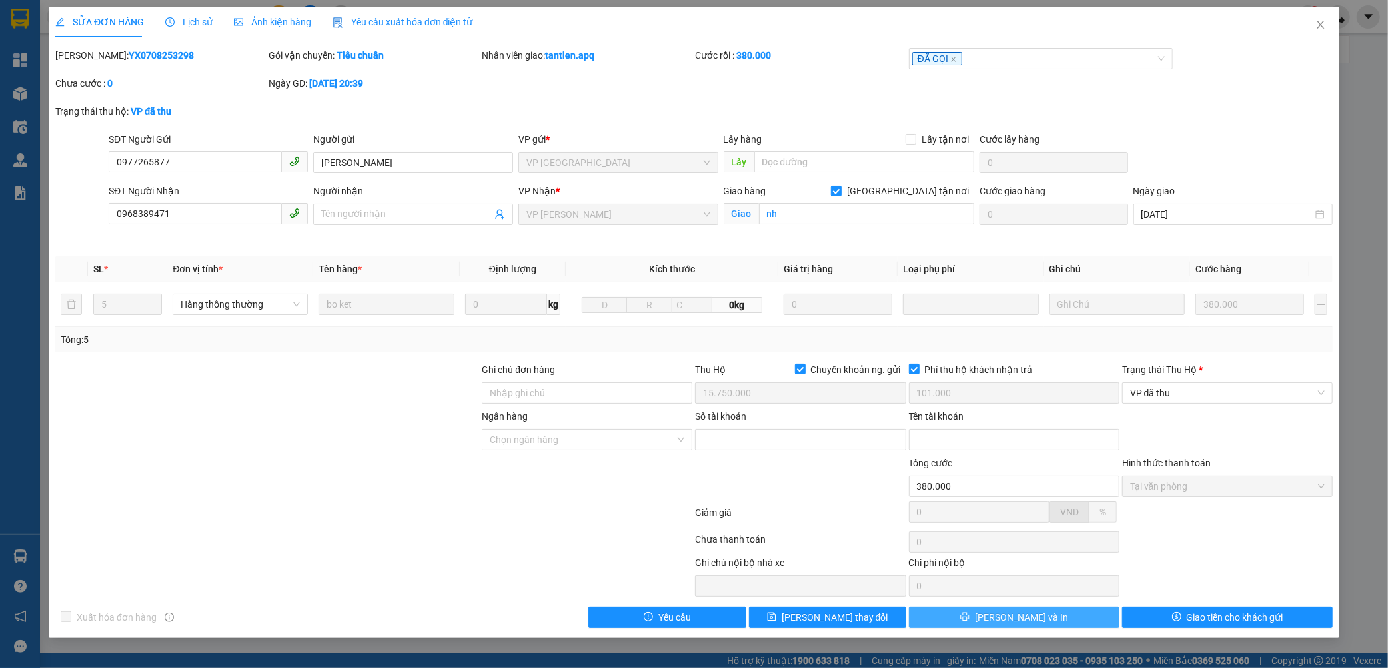
click at [1054, 616] on button "[PERSON_NAME] và In" at bounding box center [1014, 617] width 211 height 21
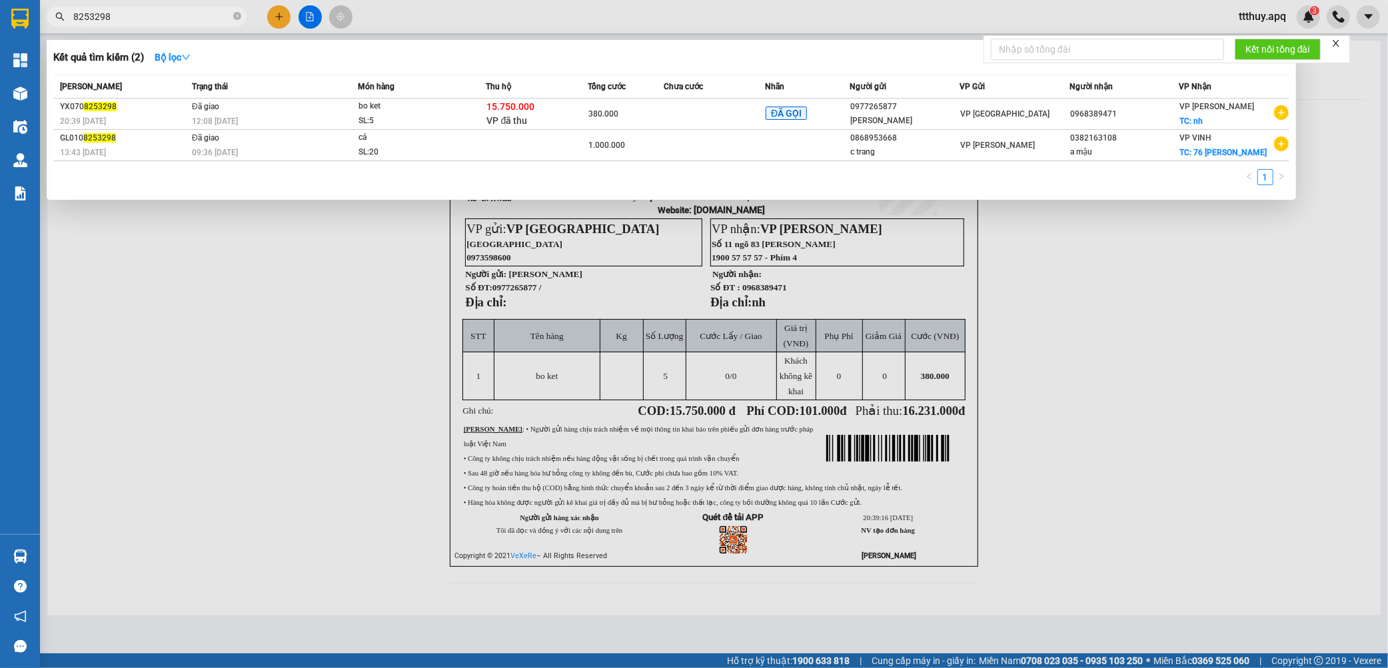
click at [235, 9] on span at bounding box center [237, 16] width 8 height 15
click at [133, 14] on input "8253298" at bounding box center [151, 16] width 157 height 15
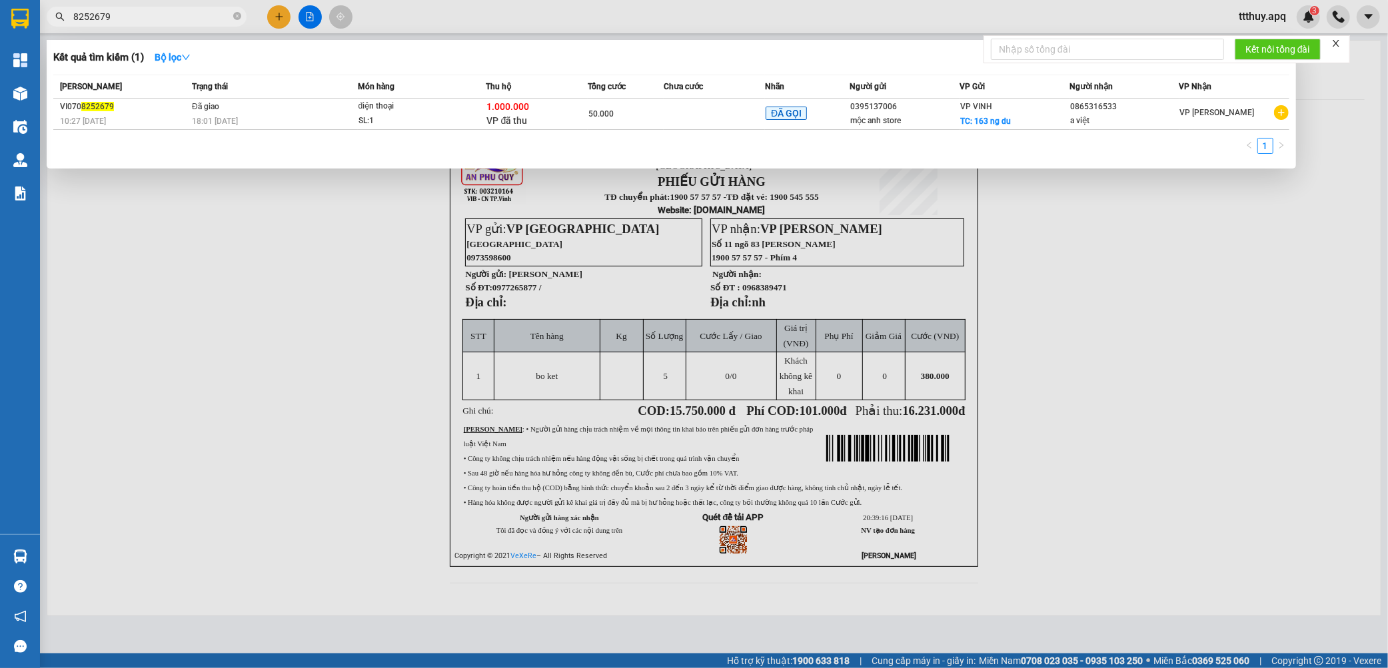
type input "8252679"
click at [297, 123] on div "18:01 [DATE]" at bounding box center [274, 121] width 165 height 15
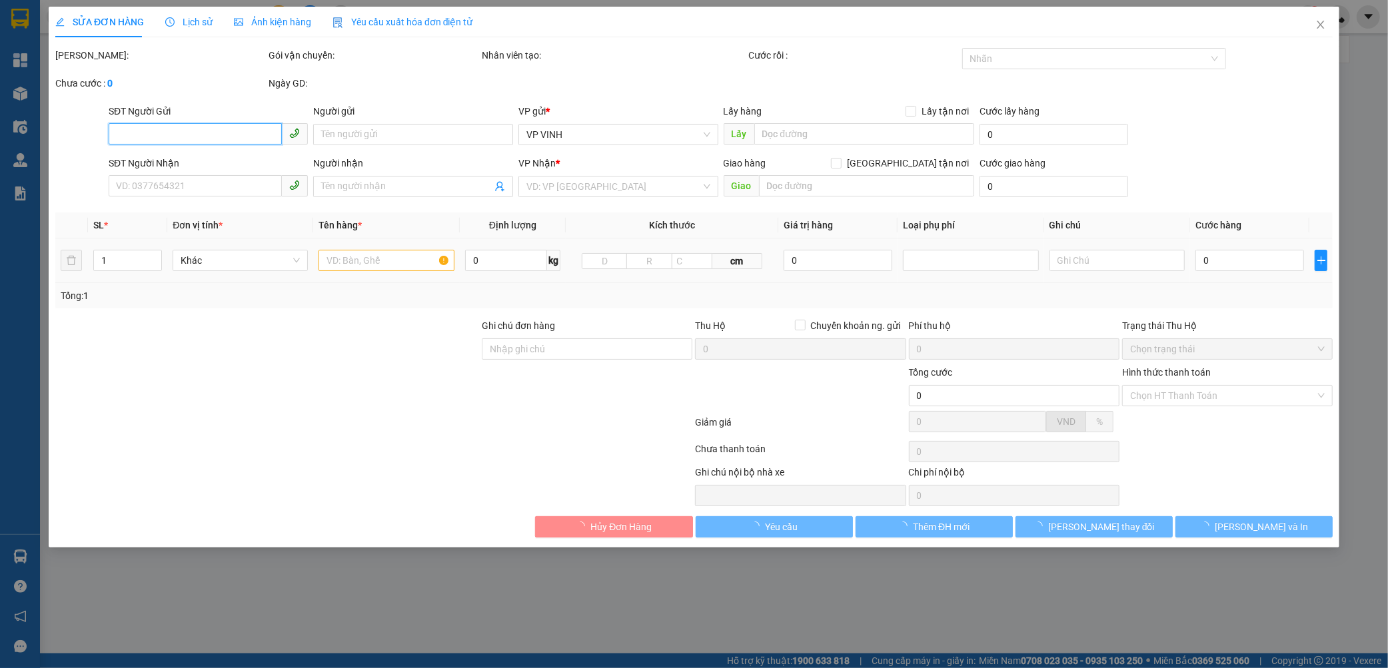
type input "0395137006"
type input "mộc anh store"
checkbox input "true"
type input "163 ng du"
type input "0865316533"
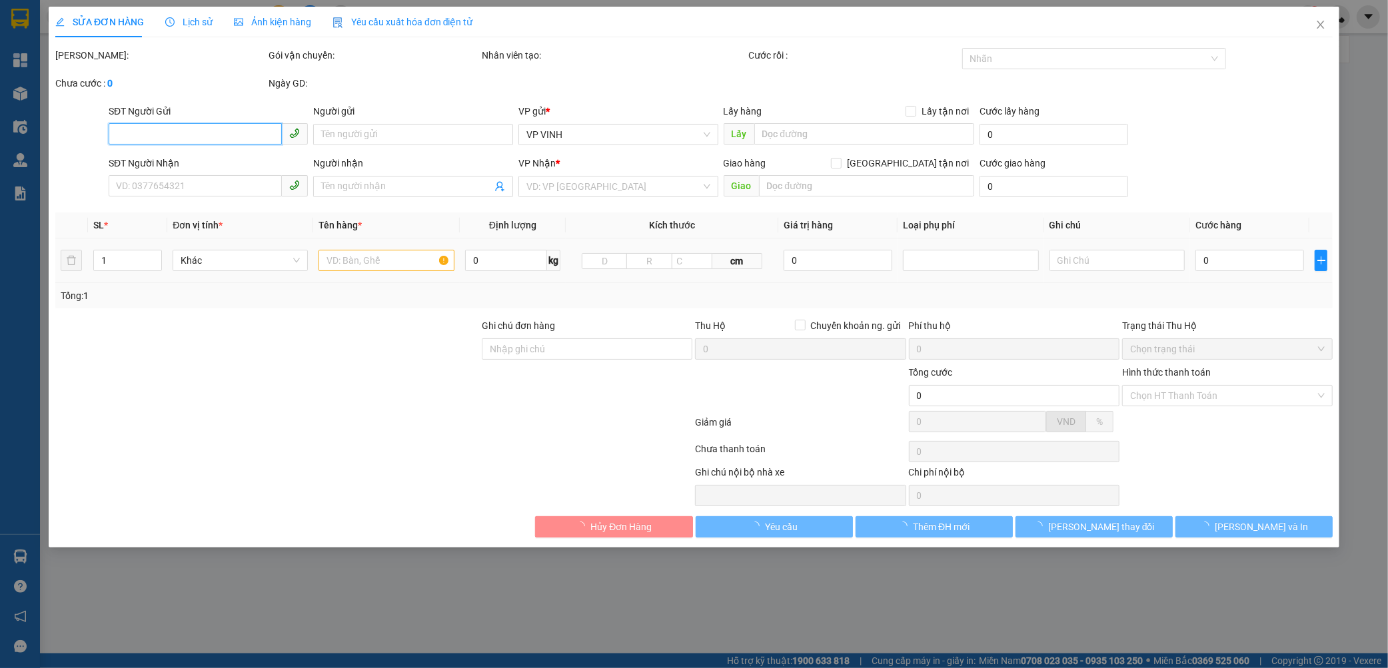
type input "a việt"
type input "1.000.000"
type input "15.000"
type input "50.000"
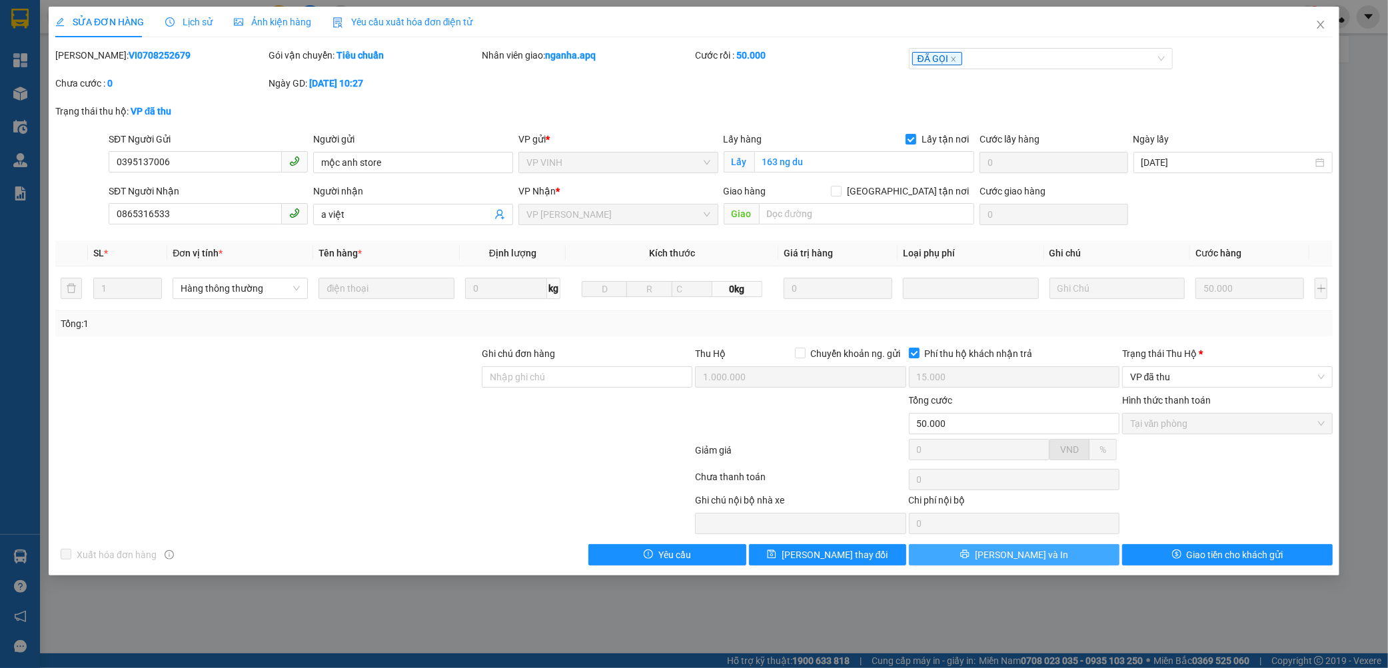
click at [1062, 554] on button "[PERSON_NAME] và In" at bounding box center [1014, 554] width 211 height 21
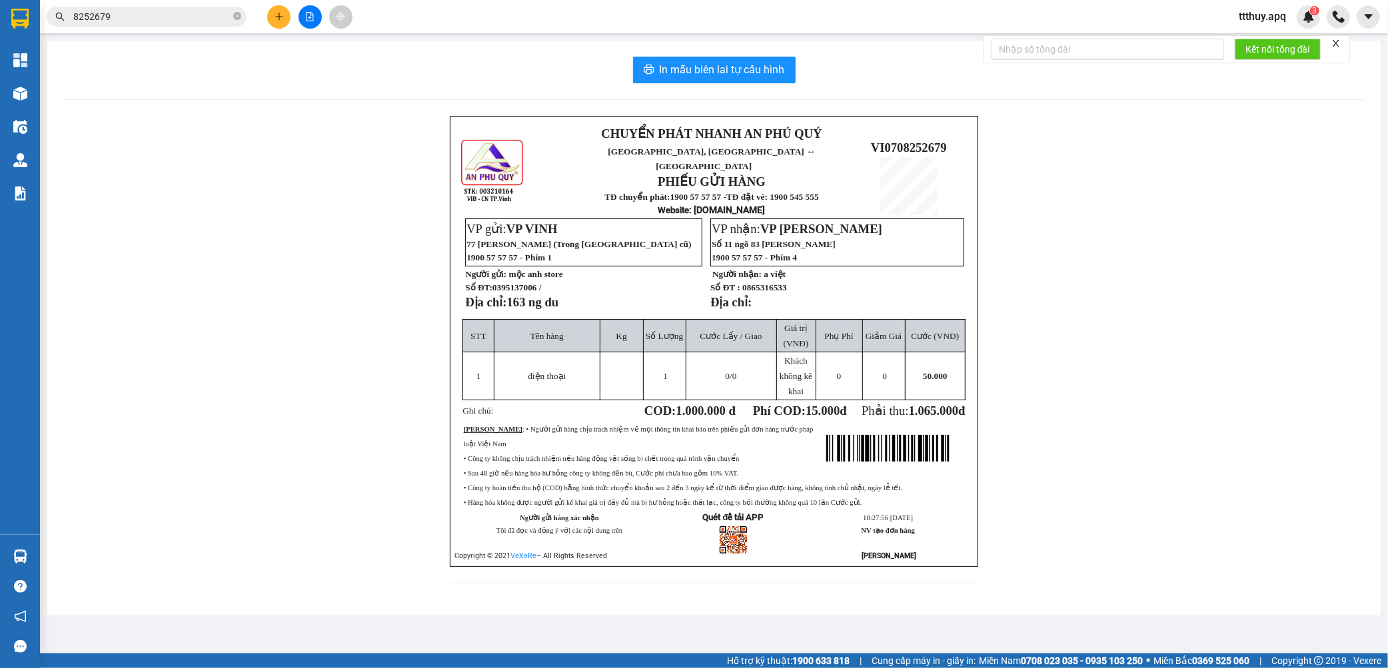
click at [522, 283] on span "0395137006 /" at bounding box center [517, 288] width 49 height 10
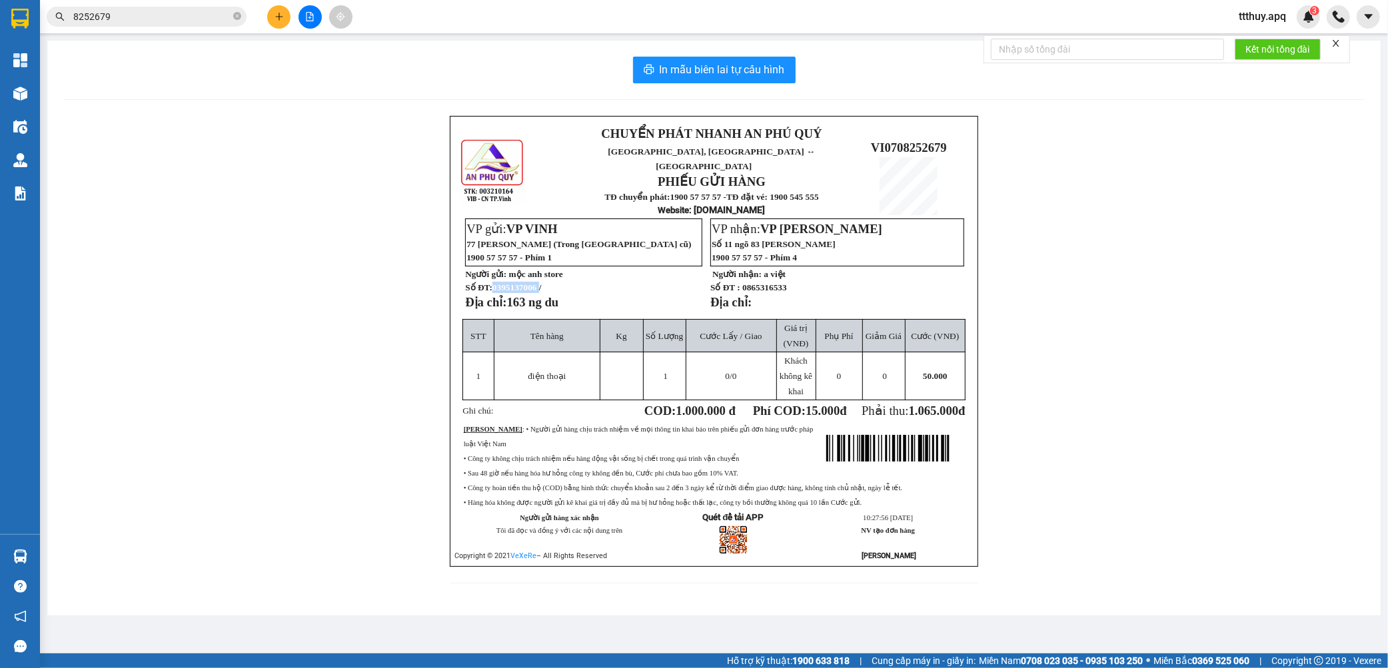
copy span "0395137006"
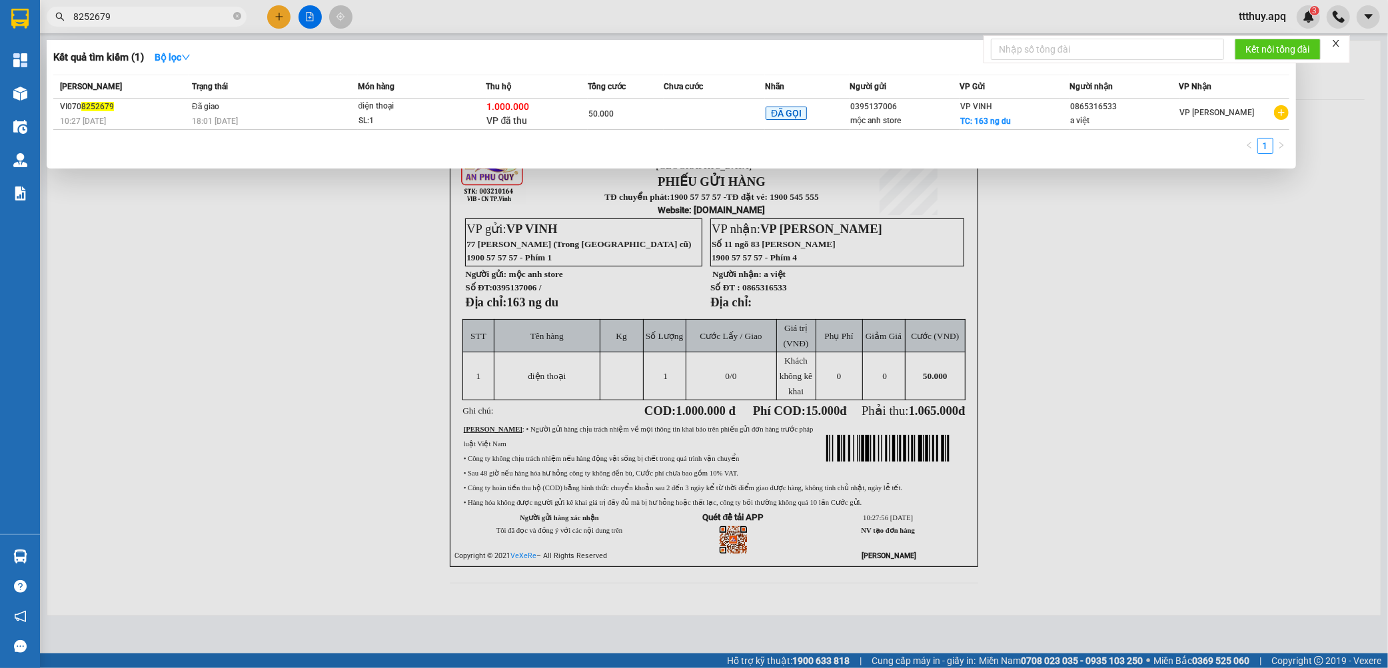
click at [136, 19] on input "8252679" at bounding box center [151, 16] width 157 height 15
click at [134, 18] on input "8252679" at bounding box center [151, 16] width 157 height 15
paste input "0395137006"
click at [353, 325] on div at bounding box center [694, 334] width 1388 height 668
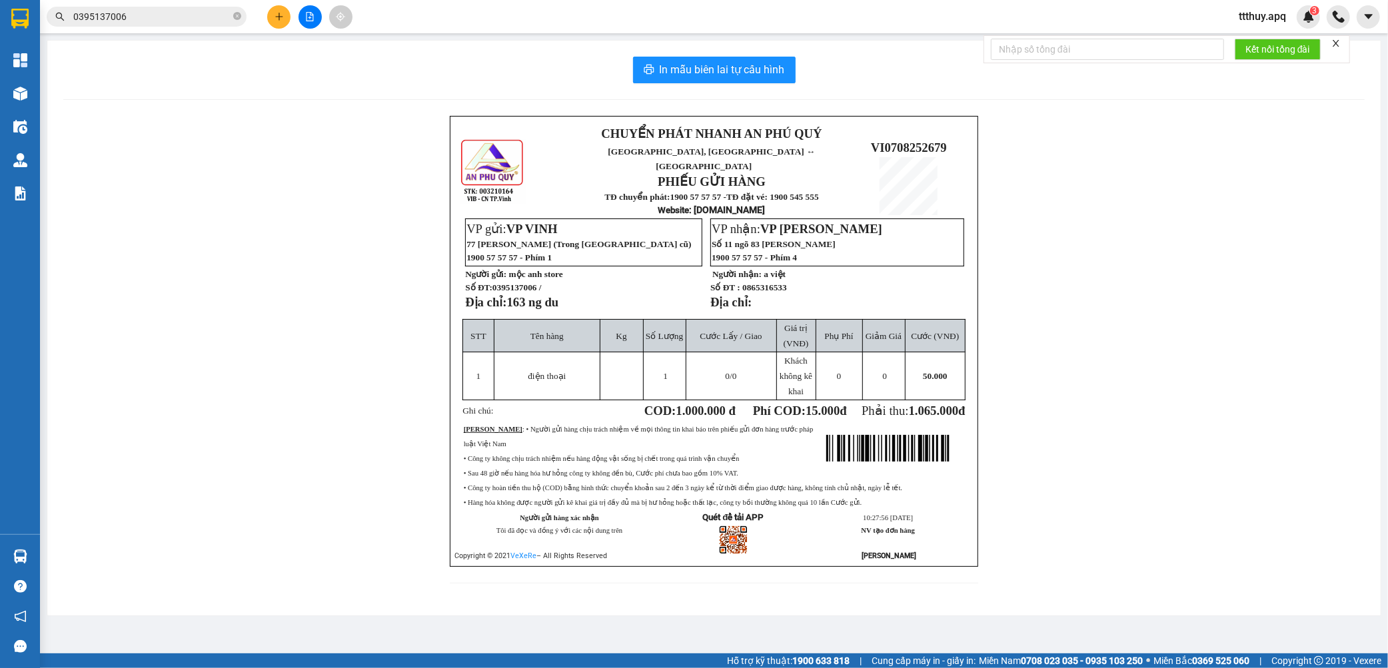
click at [179, 16] on input "0395137006" at bounding box center [151, 16] width 157 height 15
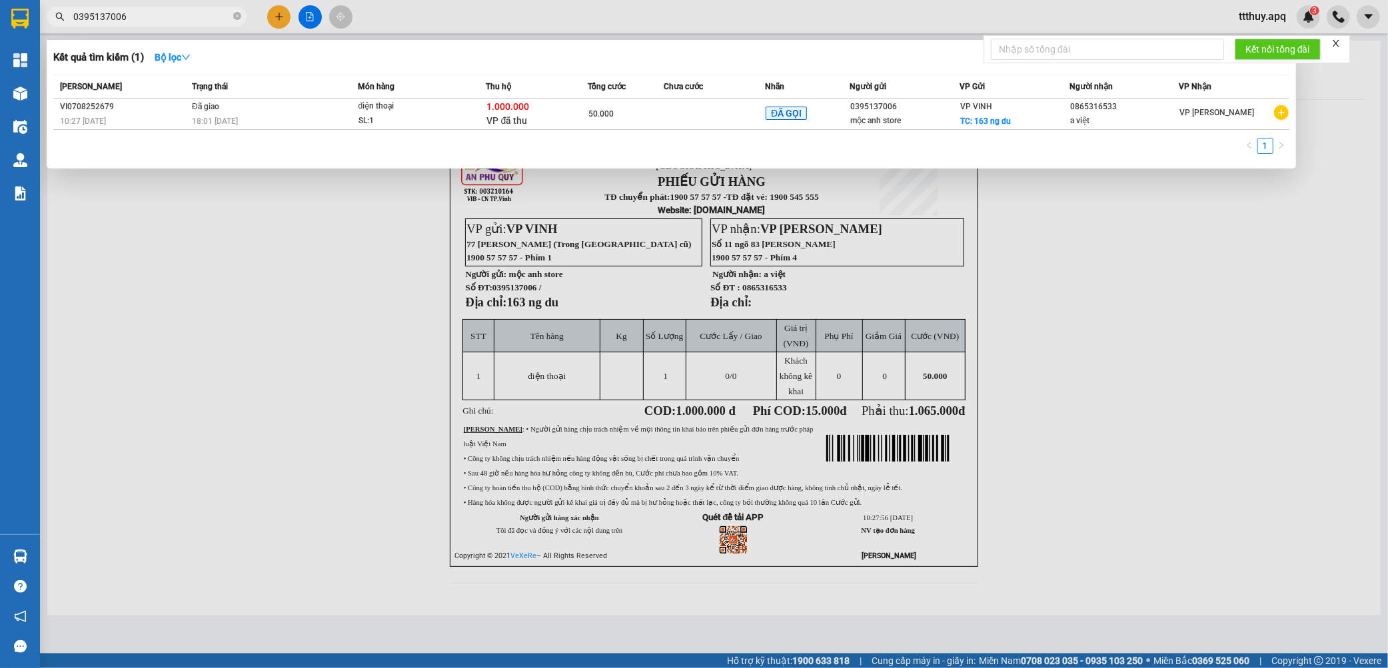
click at [179, 16] on input "0395137006" at bounding box center [151, 16] width 157 height 15
paste input "NN1108250079"
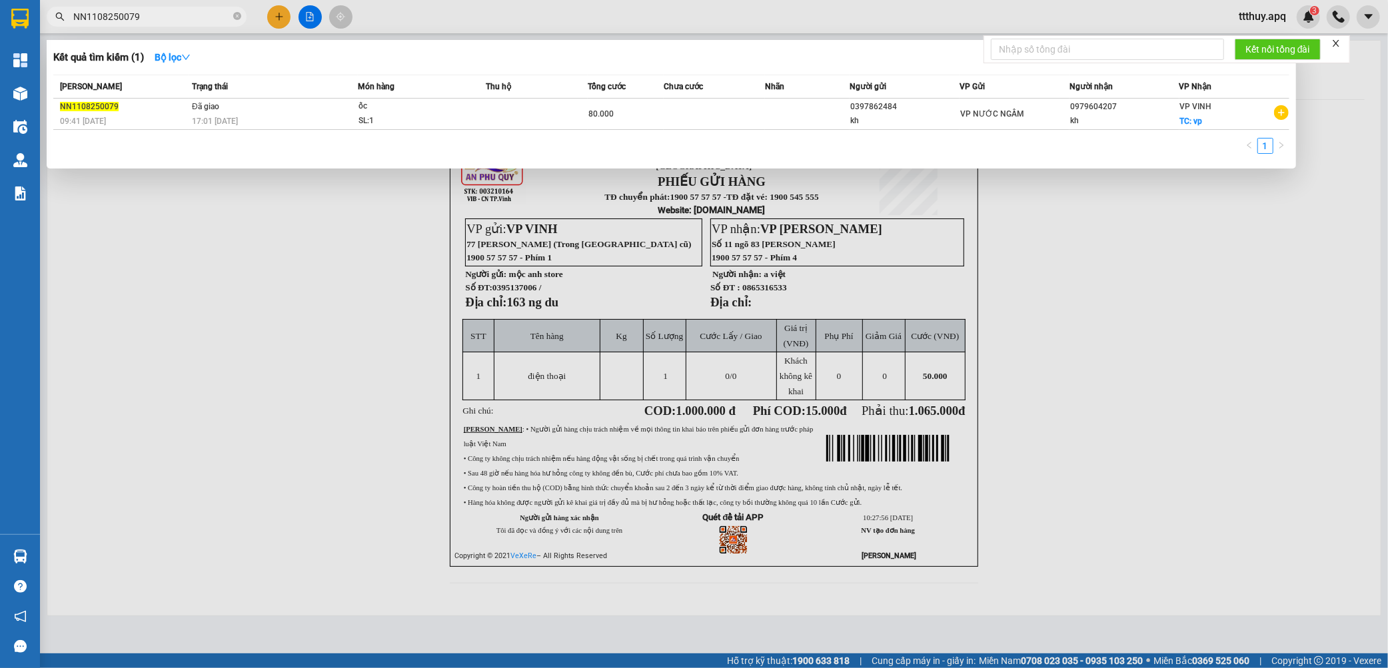
type input "NN1108250079"
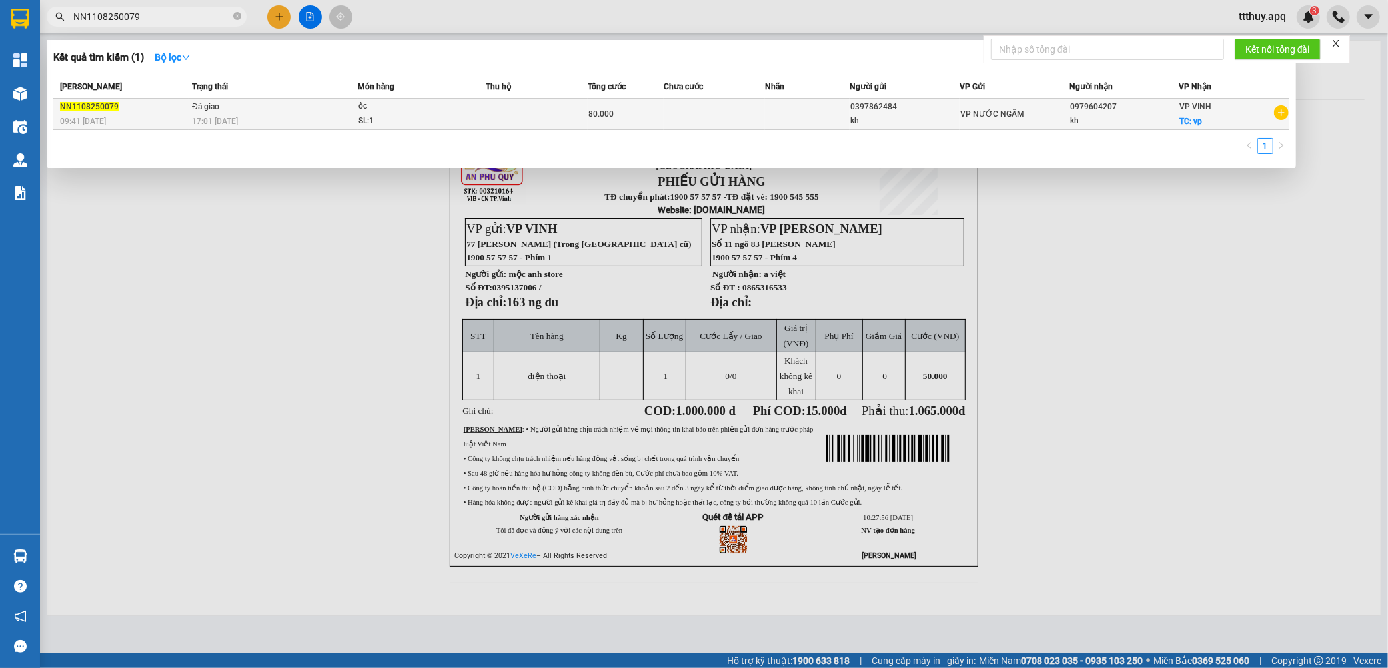
click at [548, 112] on td at bounding box center [537, 114] width 101 height 31
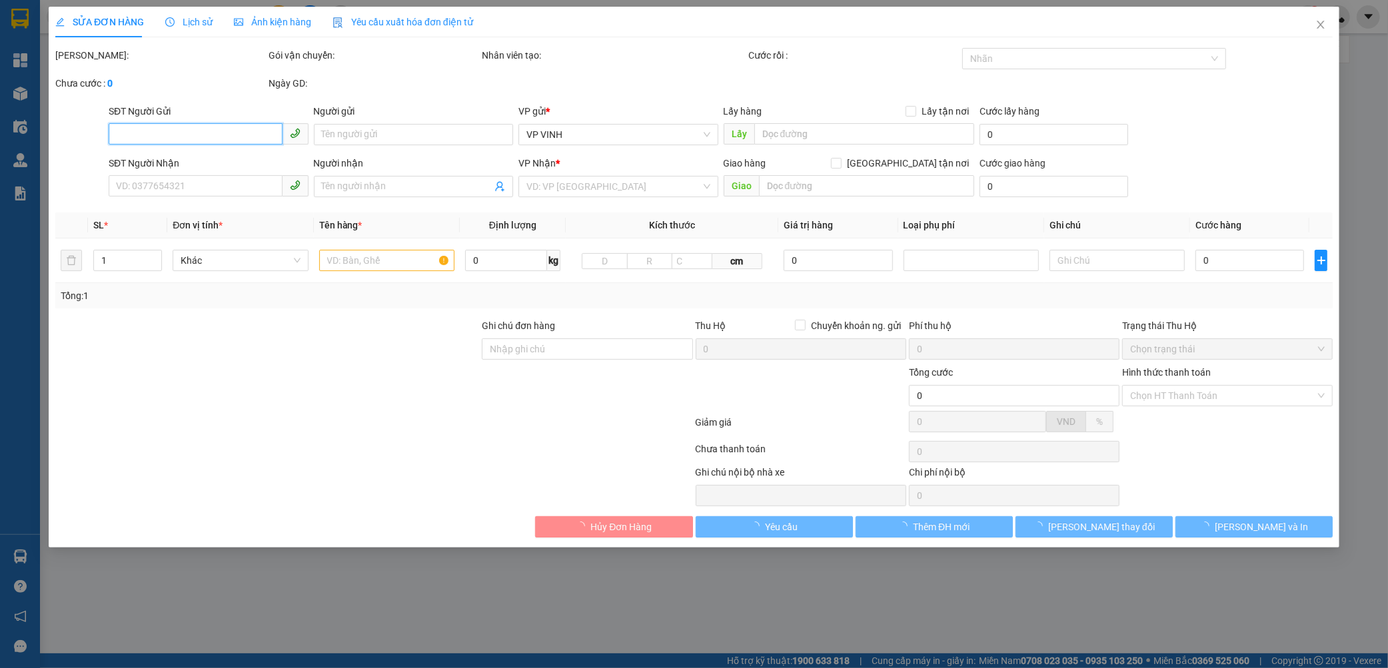
type input "0397862484"
type input "kh"
type input "0979604207"
type input "kh"
checkbox input "true"
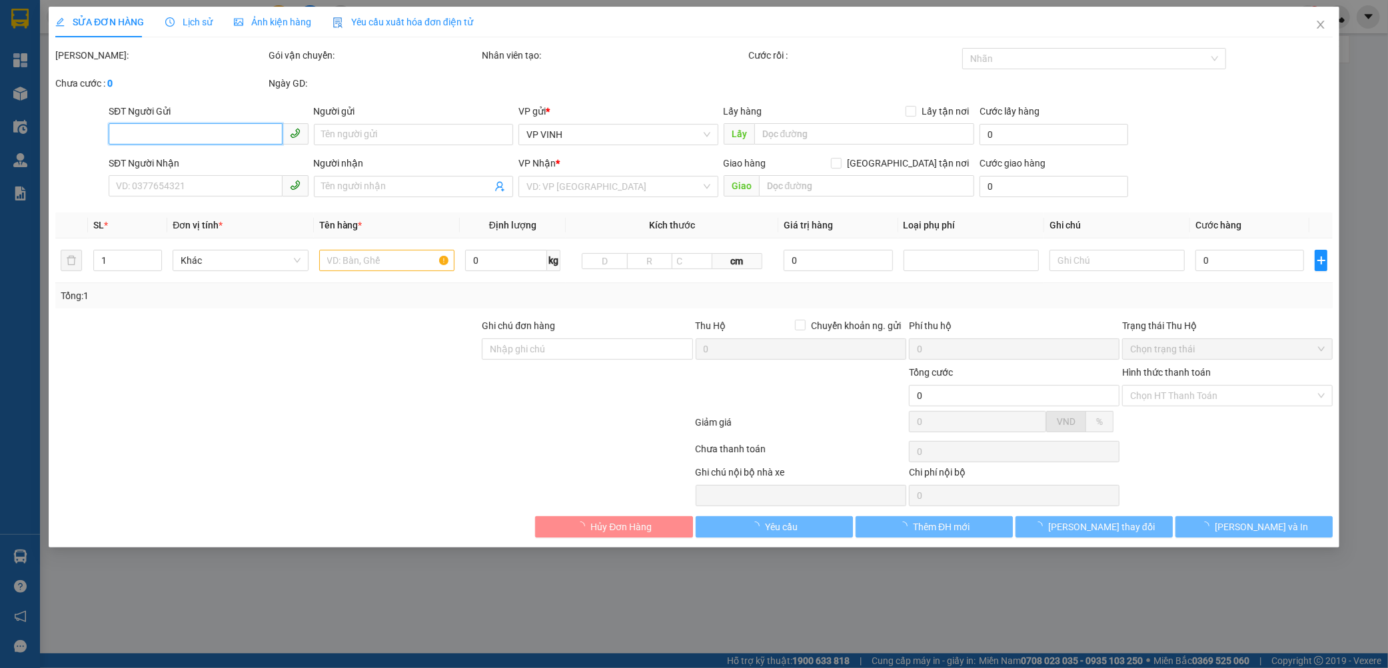
type input "vp"
type input "80.000"
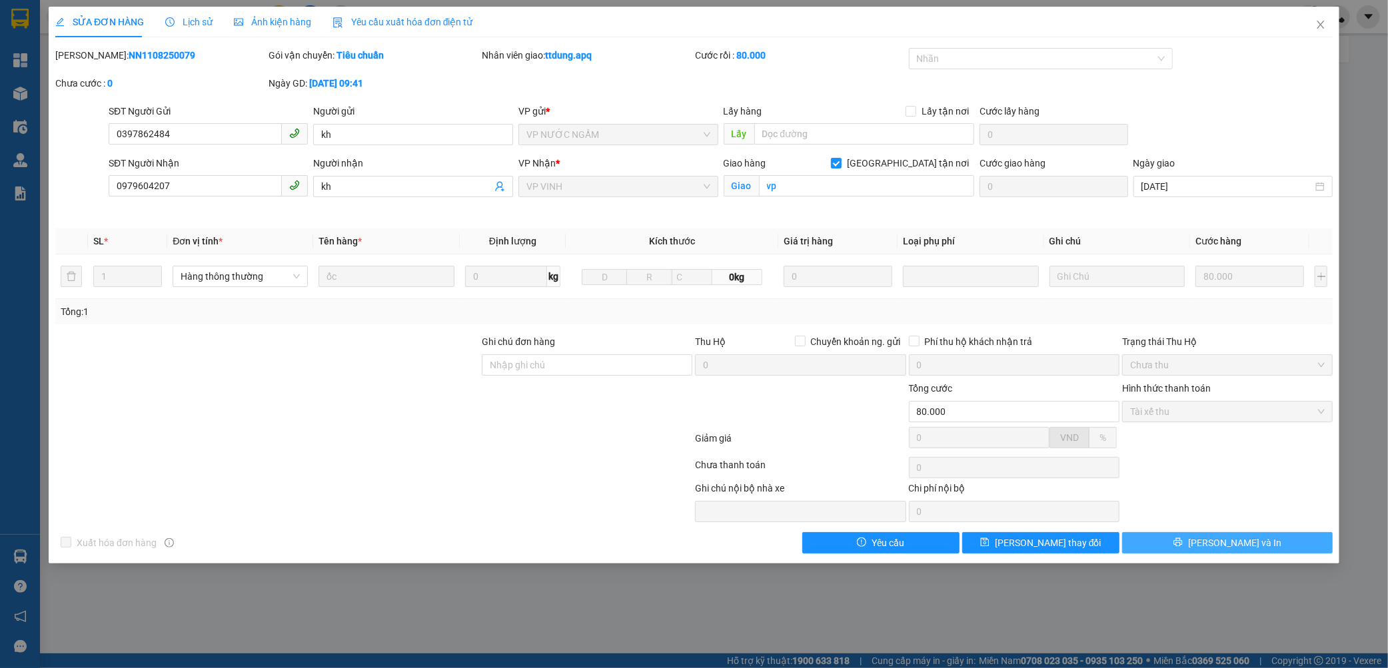
click at [1157, 540] on button "[PERSON_NAME] và In" at bounding box center [1227, 542] width 211 height 21
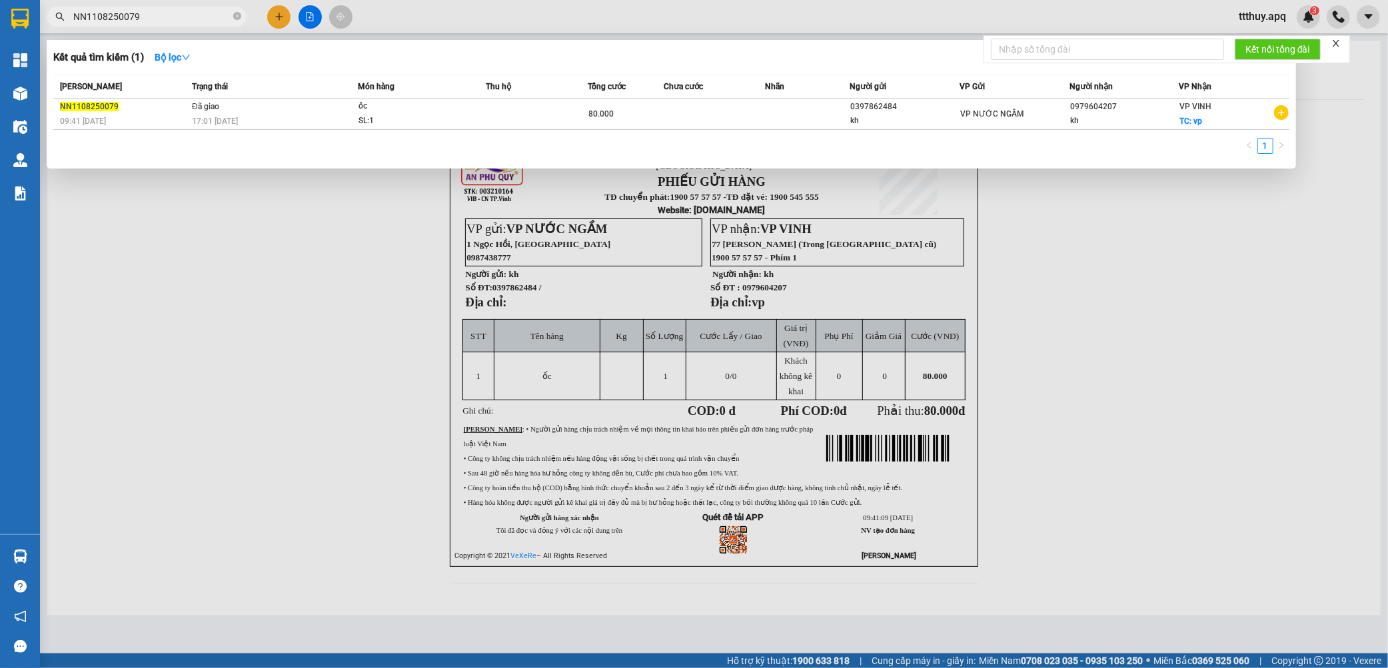
click at [151, 16] on input "NN1108250079" at bounding box center [151, 16] width 157 height 15
click at [215, 3] on div at bounding box center [694, 334] width 1388 height 668
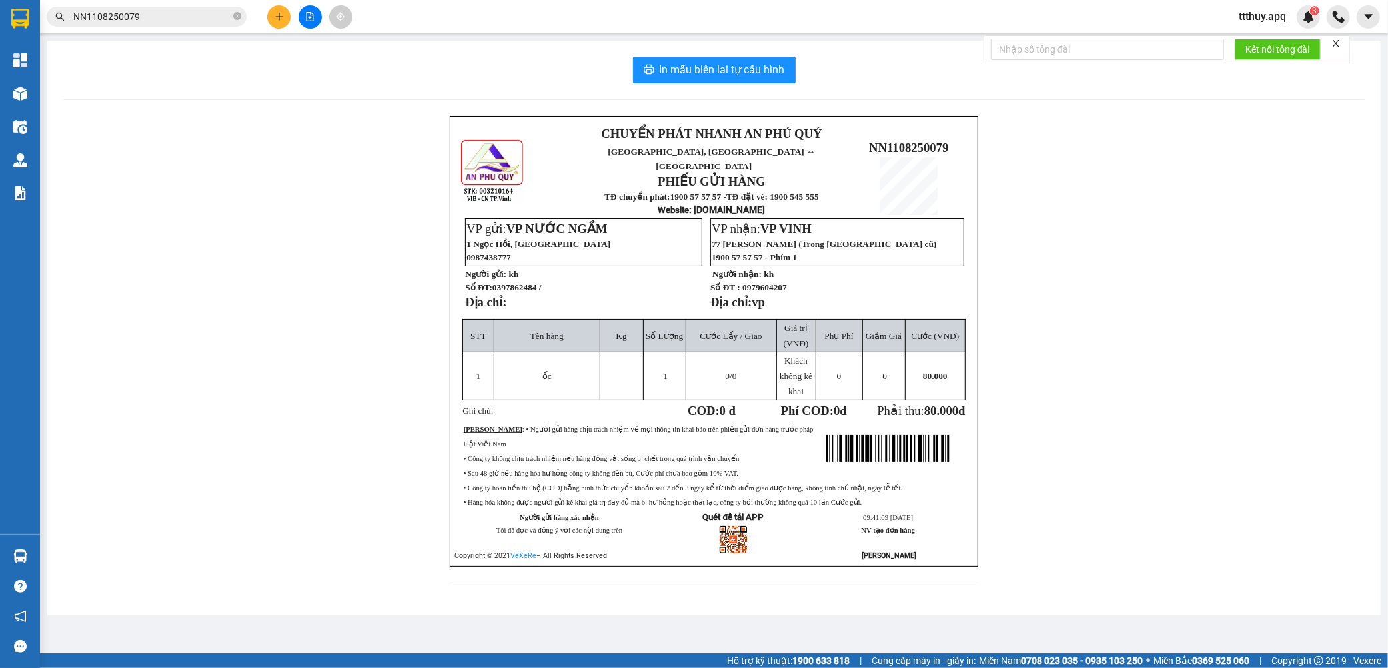
click at [213, 3] on div "Kết quả tìm kiếm ( 1 ) Bộ lọc Mã ĐH Trạng thái Món hàng Thu hộ Tổng cước Chưa c…" at bounding box center [694, 16] width 1388 height 33
click at [194, 21] on input "NN1108250079" at bounding box center [151, 16] width 157 height 15
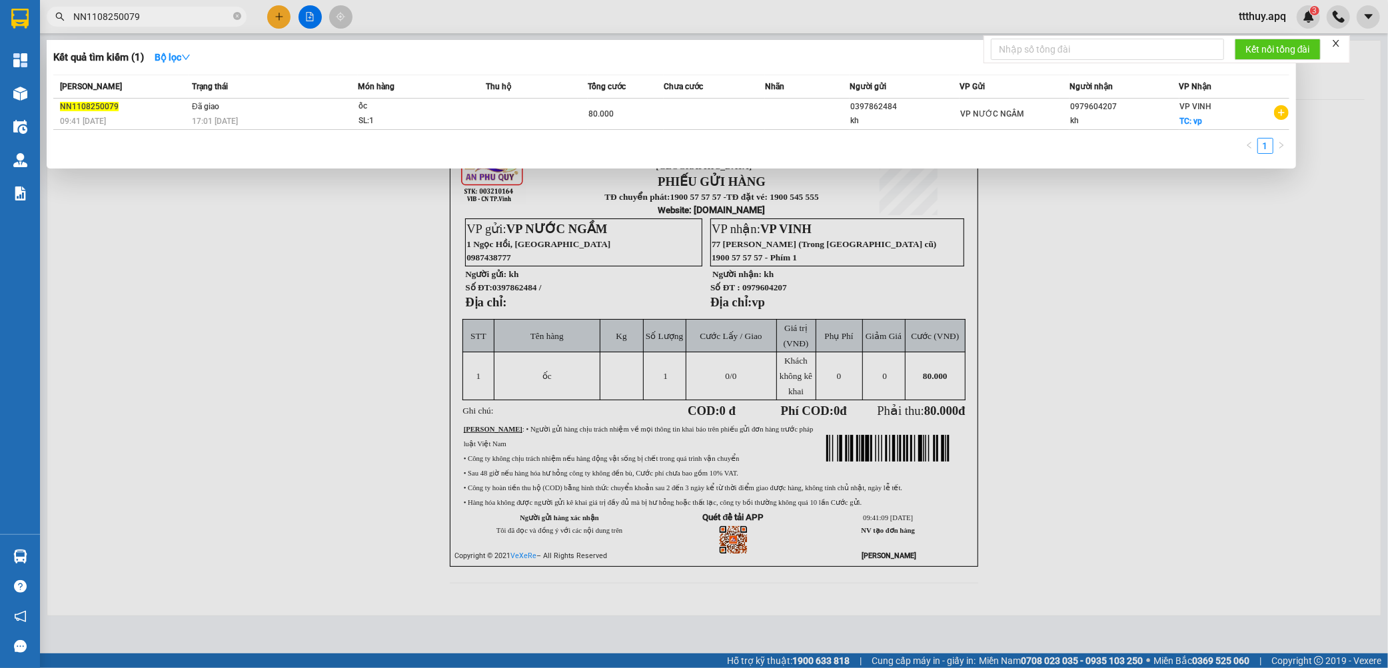
click at [194, 21] on input "NN1108250079" at bounding box center [151, 16] width 157 height 15
paste input "770"
type input "NN1108250770"
click at [263, 103] on td "Đã giao 07:42 [DATE]" at bounding box center [273, 114] width 169 height 31
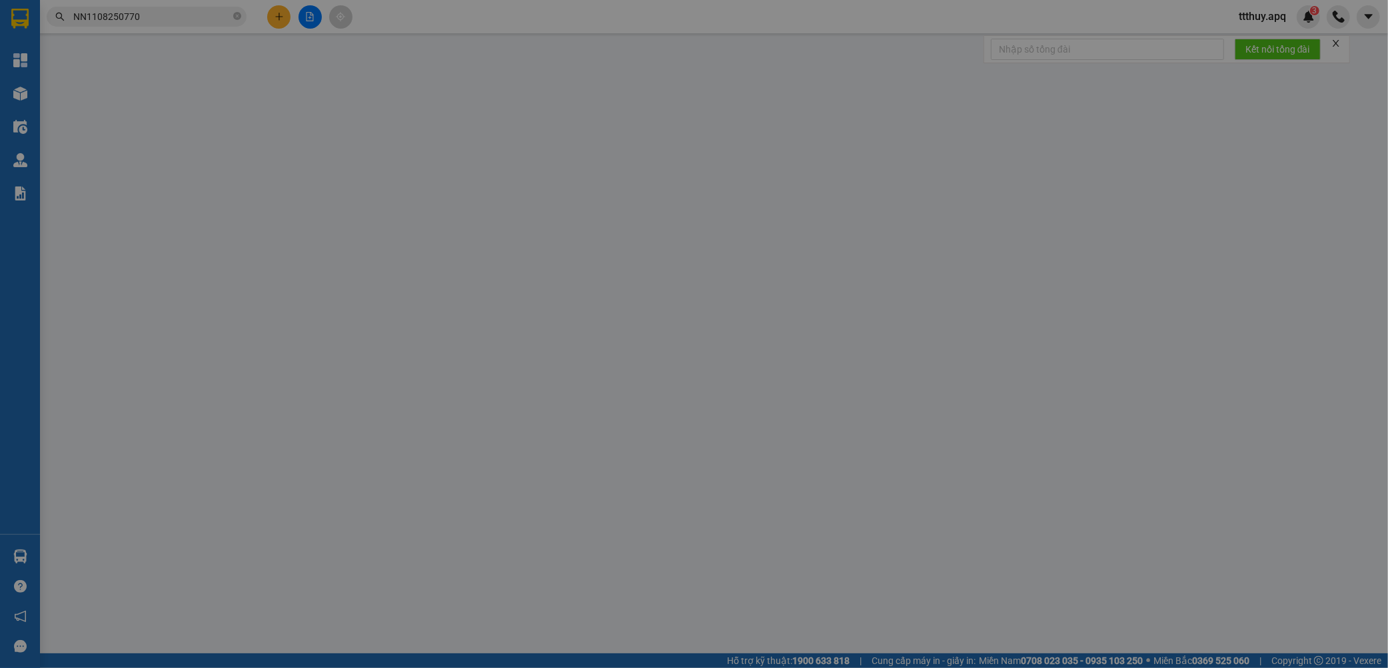
type input "0974923399"
type input "thủy"
type input "0914560807"
type input "a định"
checkbox input "true"
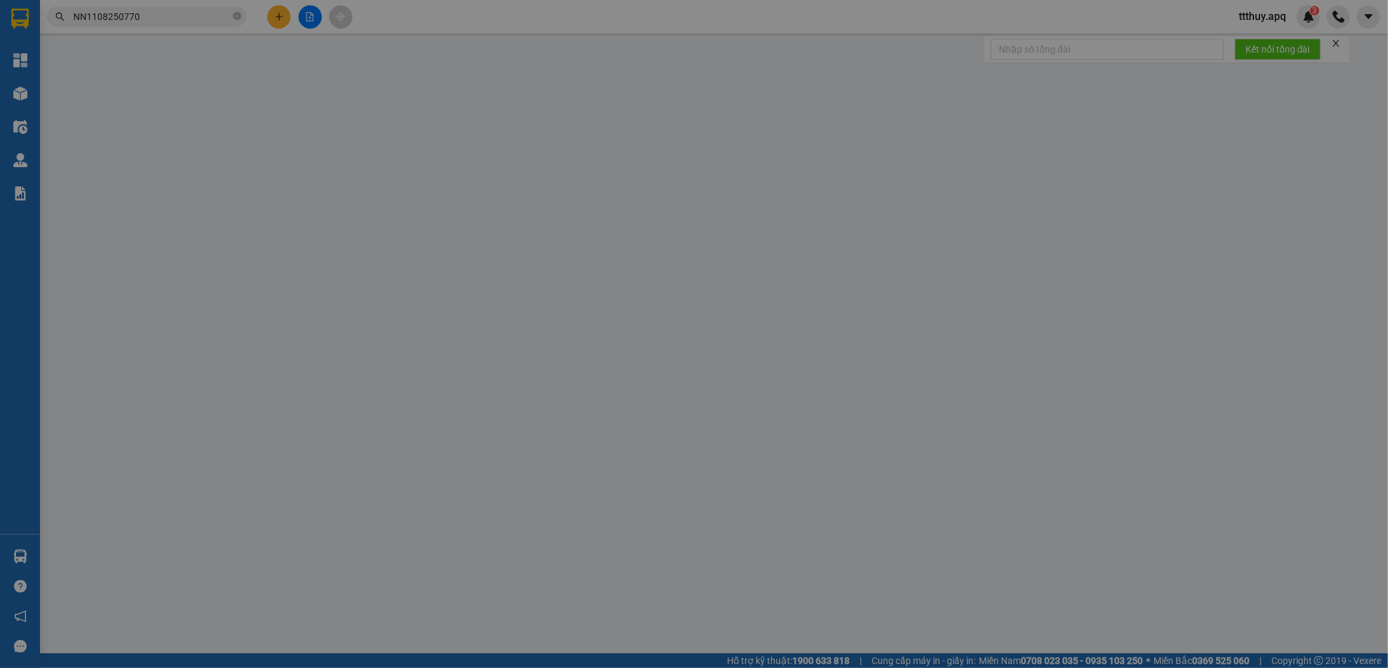
type input "65 [PERSON_NAME]"
type input "90.000"
type input "10"
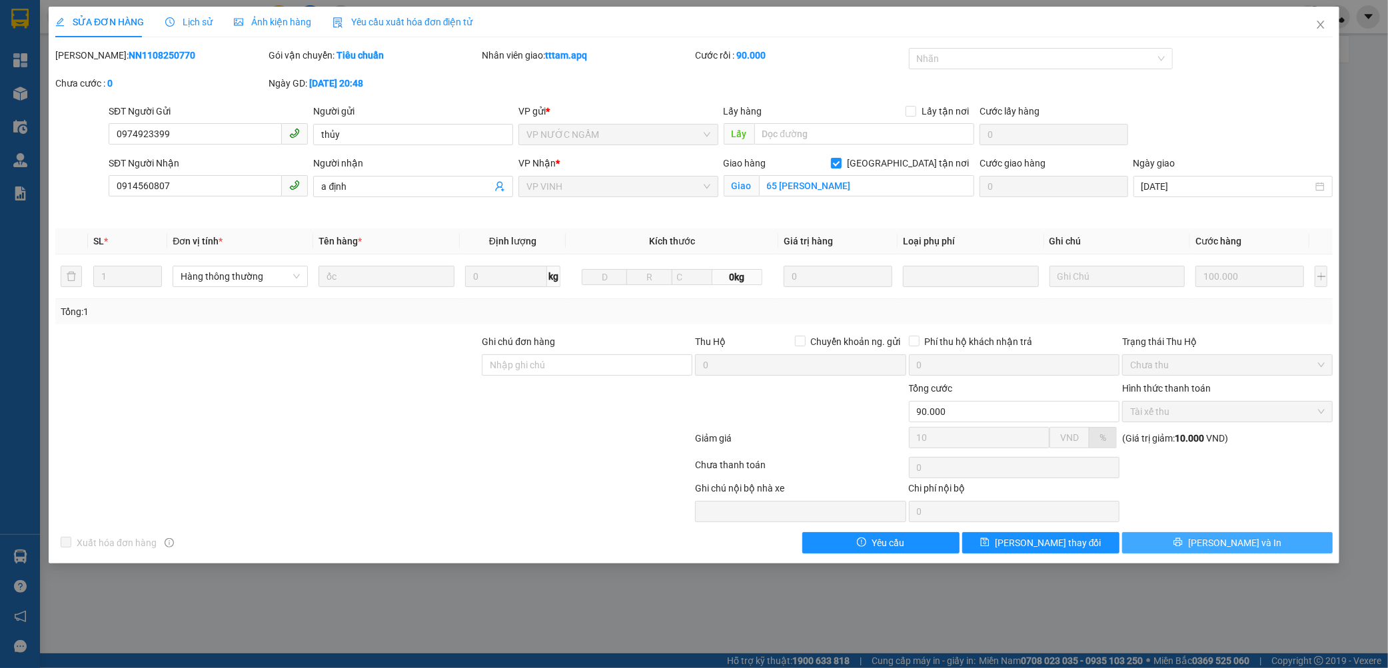
drag, startPoint x: 1158, startPoint y: 538, endPoint x: 1127, endPoint y: 550, distance: 33.2
click at [1158, 537] on button "[PERSON_NAME] và In" at bounding box center [1227, 542] width 211 height 21
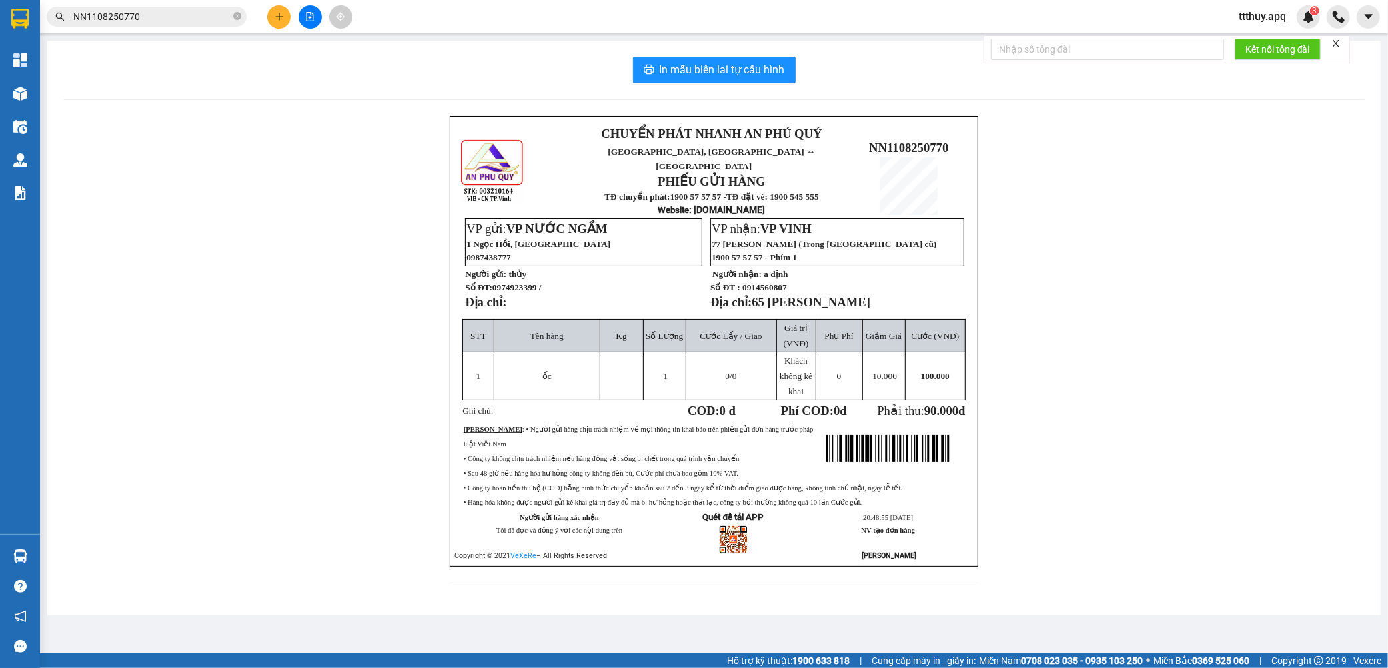
click at [148, 10] on input "NN1108250770" at bounding box center [151, 16] width 157 height 15
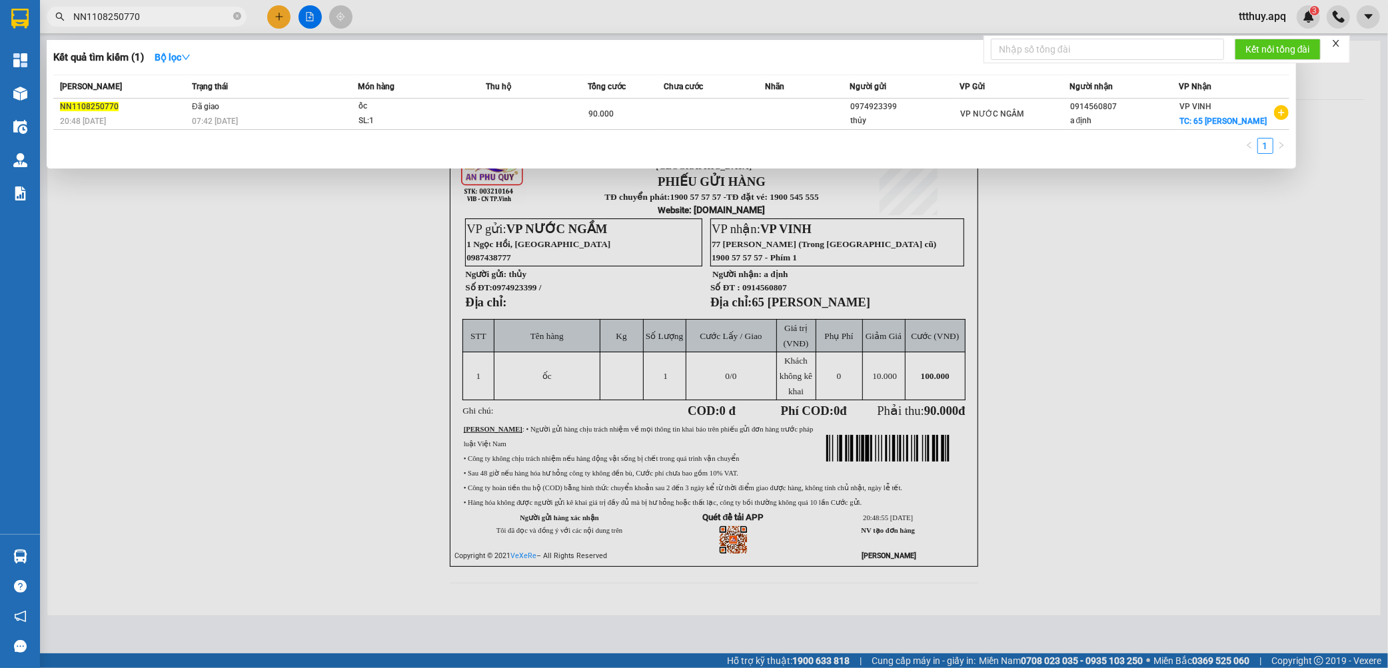
click at [149, 10] on input "NN1108250770" at bounding box center [151, 16] width 157 height 15
paste input "221"
type input "NN1108250221"
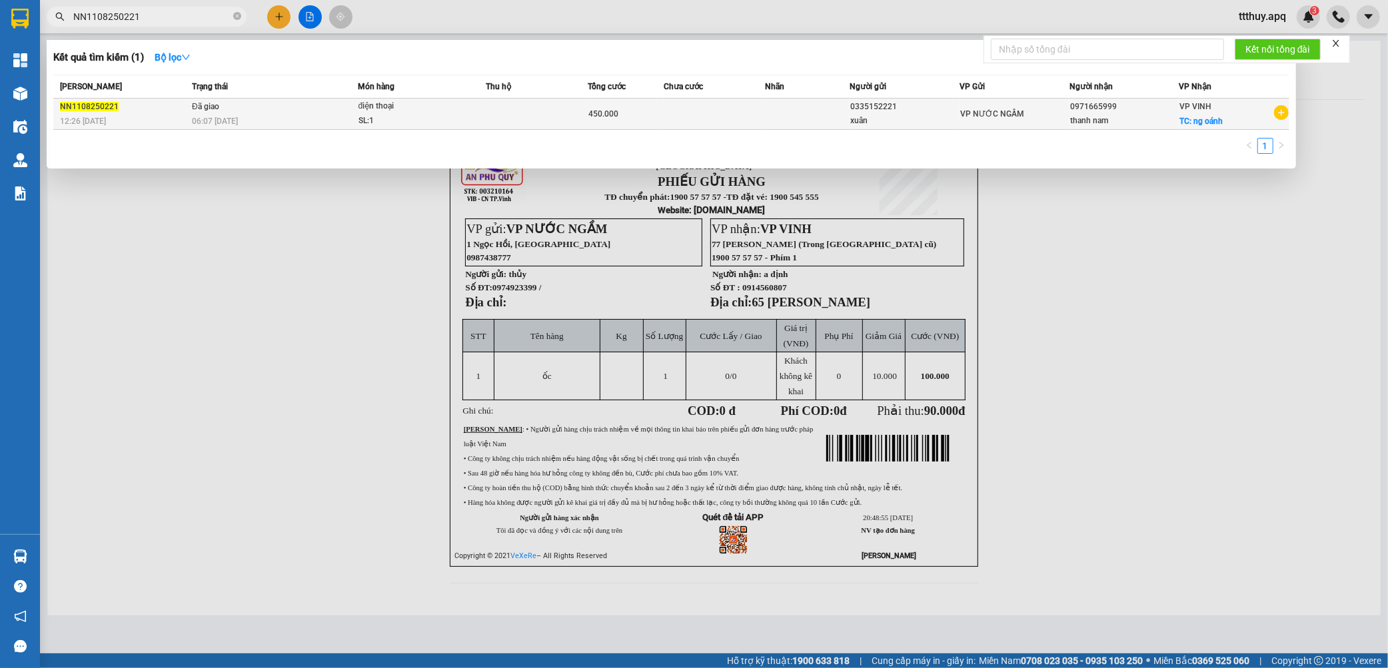
click at [232, 127] on div "06:07 [DATE]" at bounding box center [274, 121] width 165 height 15
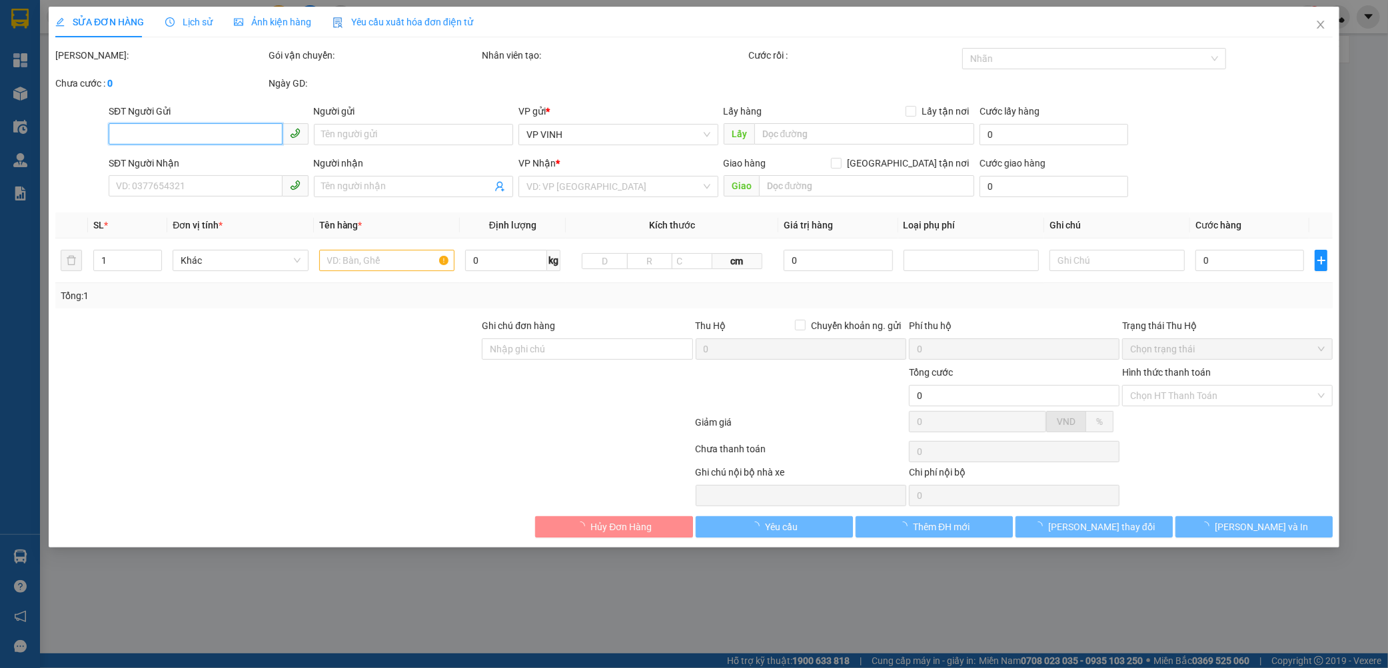
type input "0335152221"
type input "xuân"
type input "0971665999"
type input "thanh nam"
checkbox input "true"
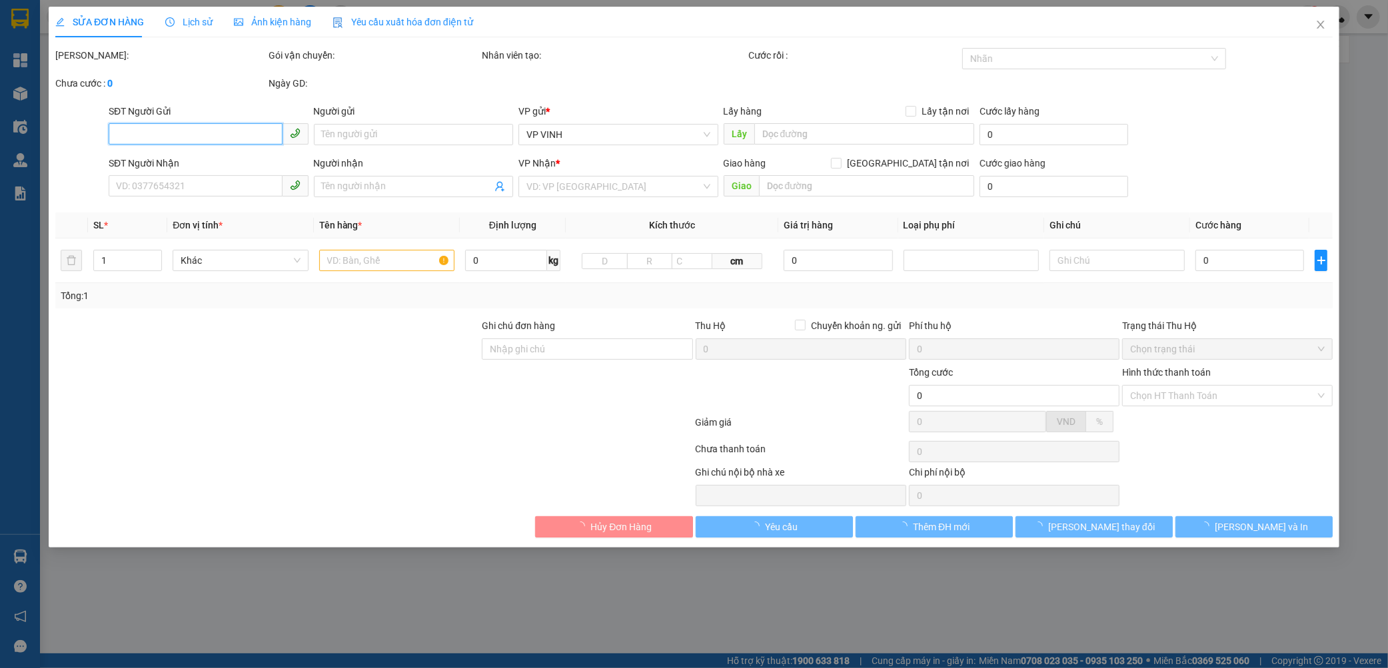
type input "ng oánh"
type input "450.000"
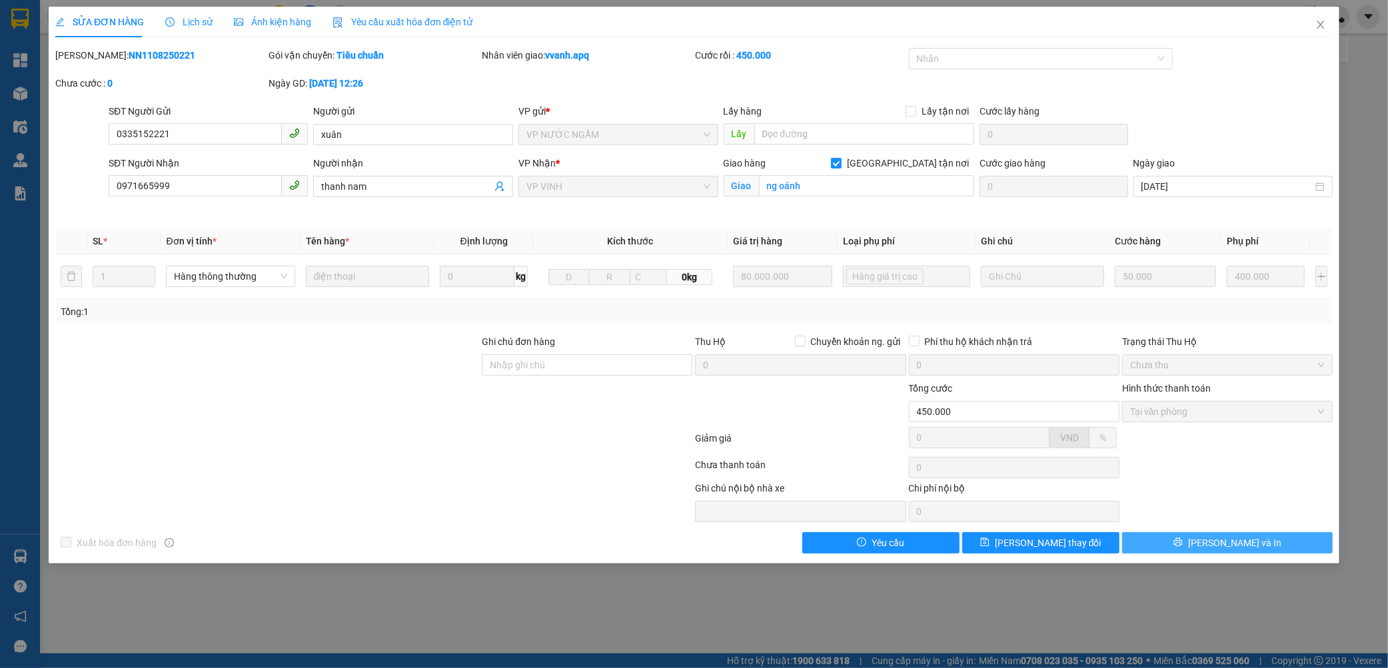
click at [1153, 548] on button "[PERSON_NAME] và In" at bounding box center [1227, 542] width 211 height 21
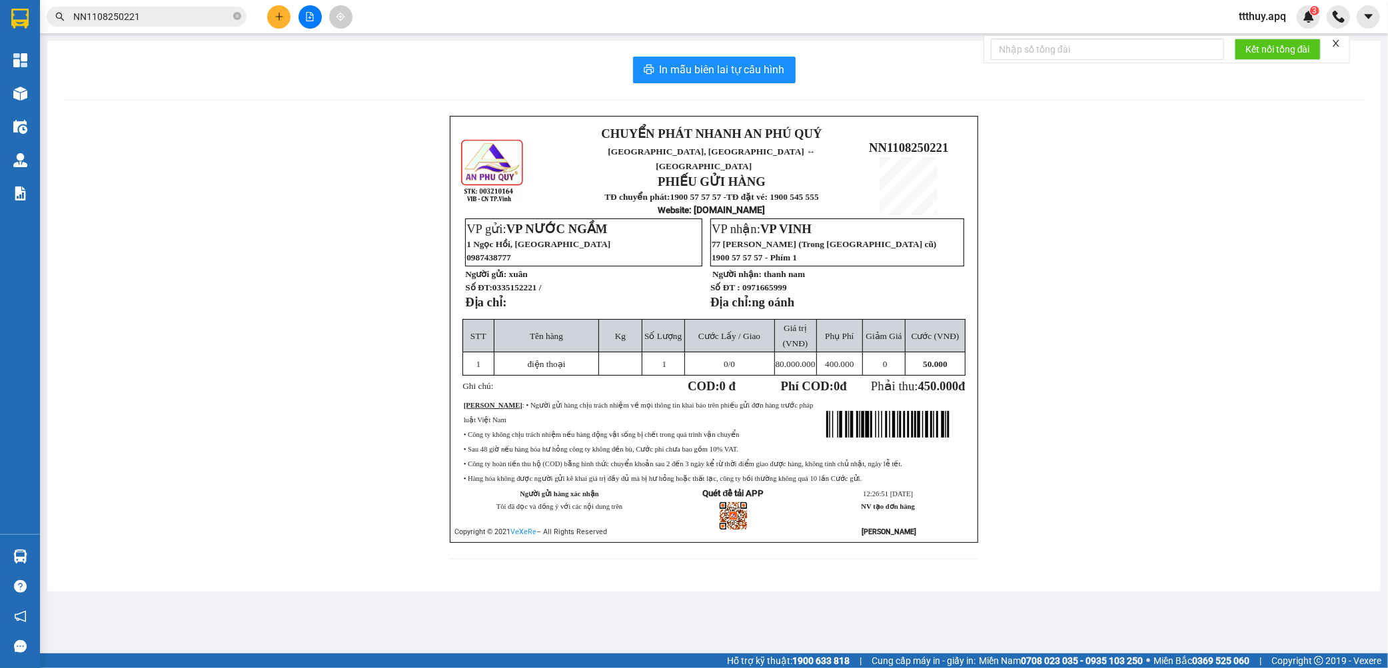
click at [167, 11] on input "NN1108250221" at bounding box center [151, 16] width 157 height 15
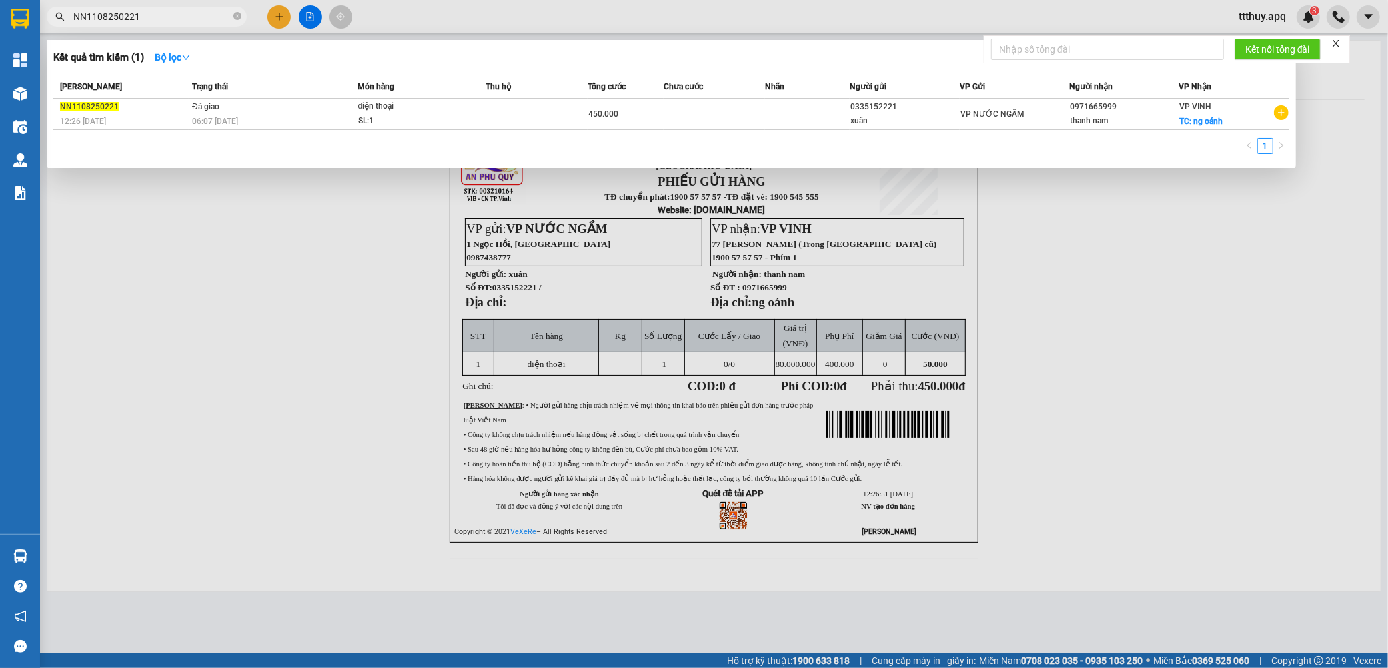
click at [167, 11] on input "NN1108250221" at bounding box center [151, 16] width 157 height 15
paste input "H1108250496"
type input "NH1108250496"
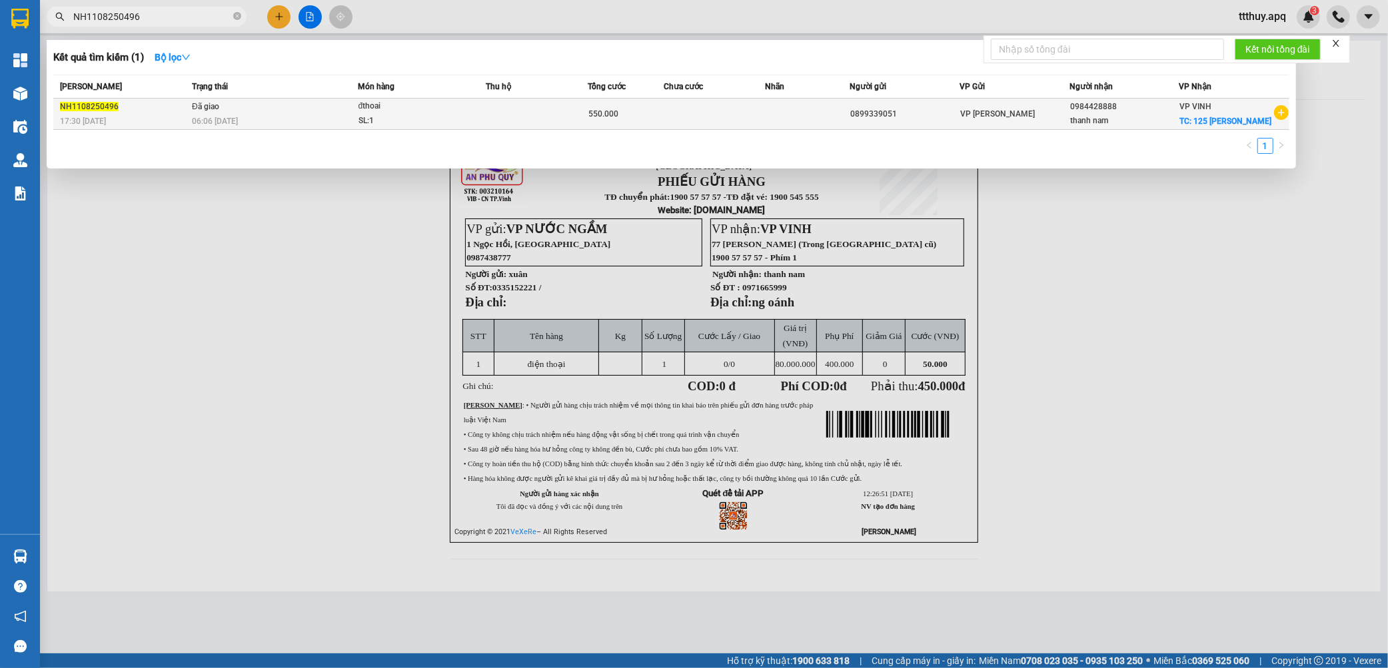
click at [323, 110] on td "Đã giao 06:06 [DATE]" at bounding box center [273, 114] width 169 height 31
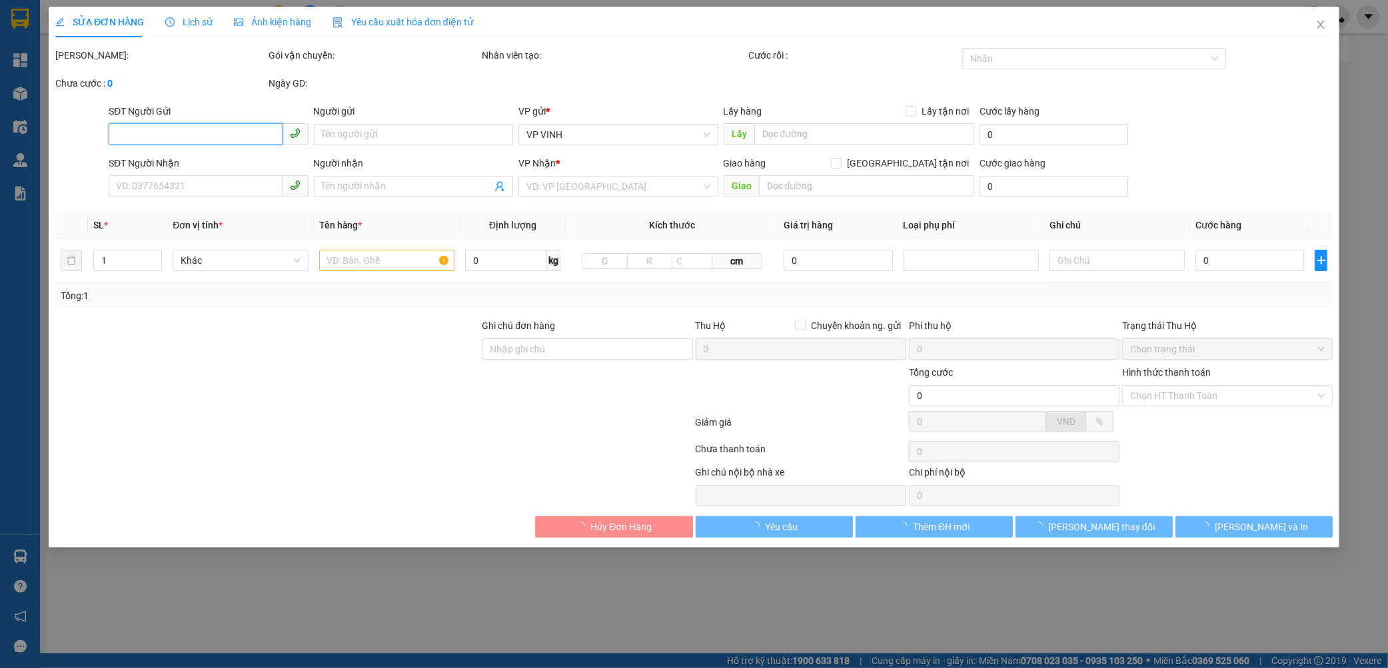
type input "0899339051"
type input "0984428888"
type input "thanh nam"
checkbox input "true"
type input "125 [PERSON_NAME]"
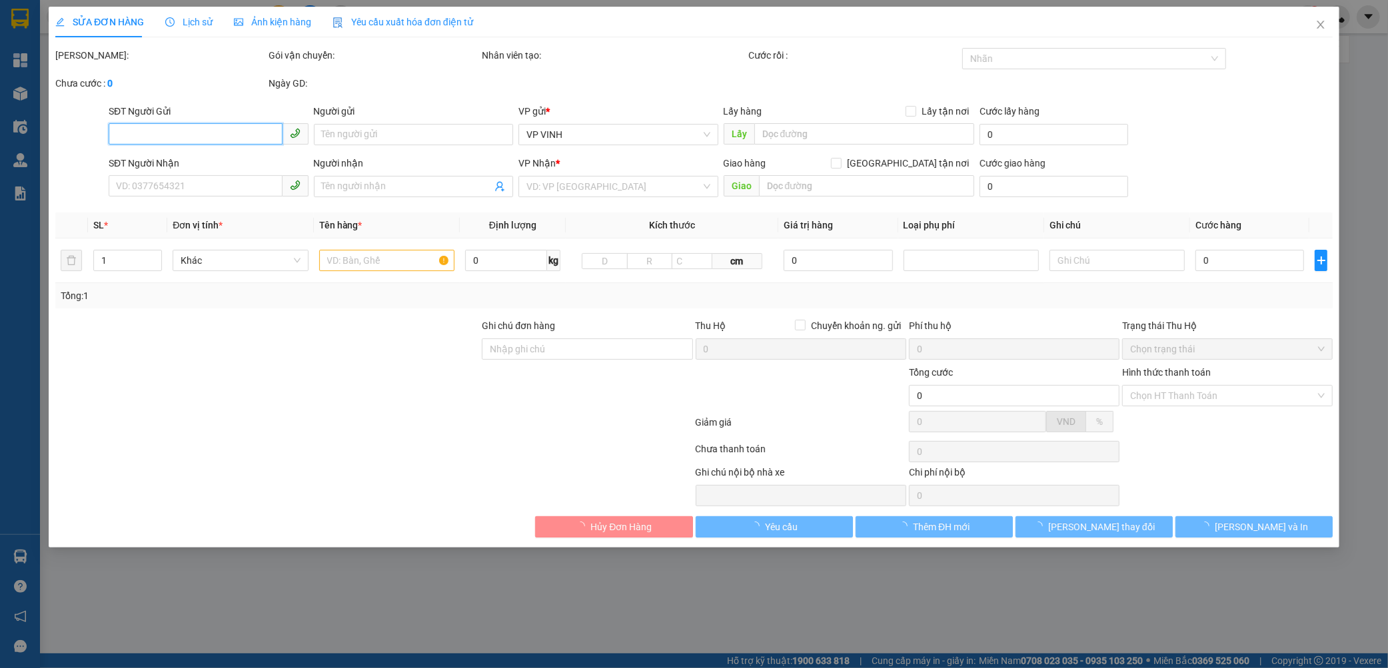
type input "550.000"
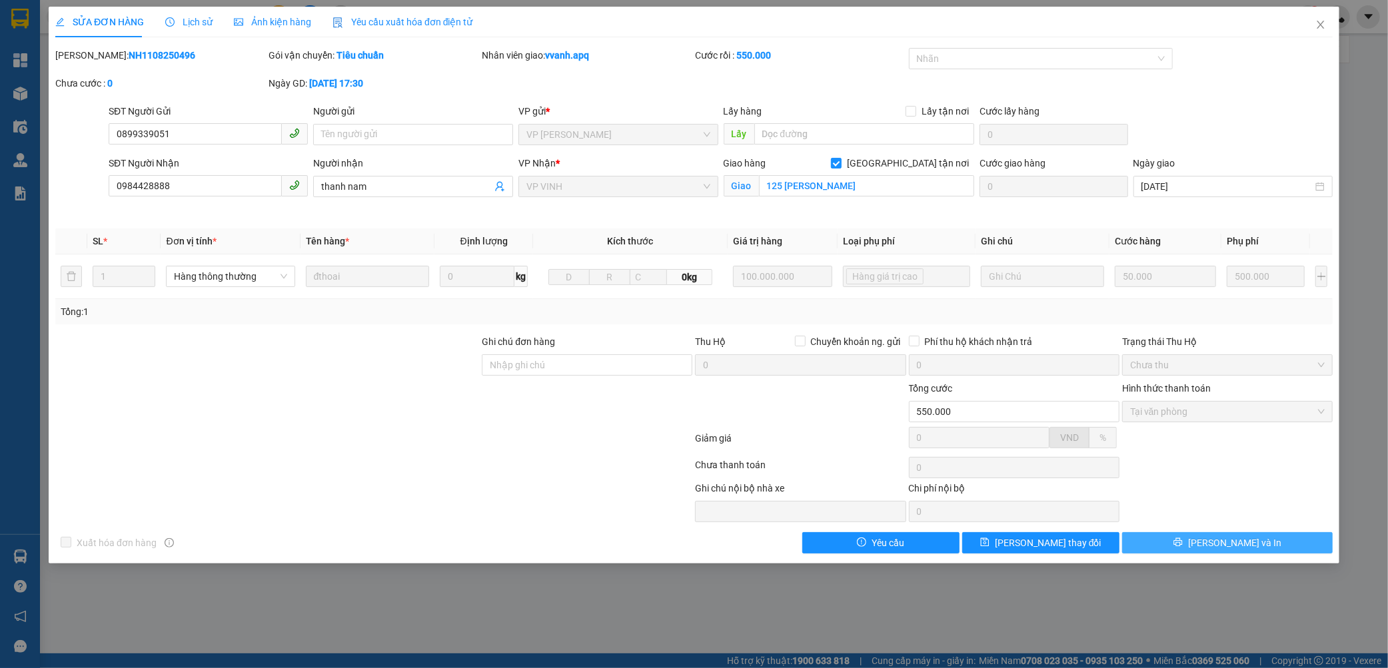
click at [1153, 542] on button "[PERSON_NAME] và In" at bounding box center [1227, 542] width 211 height 21
